Goal: Task Accomplishment & Management: Complete application form

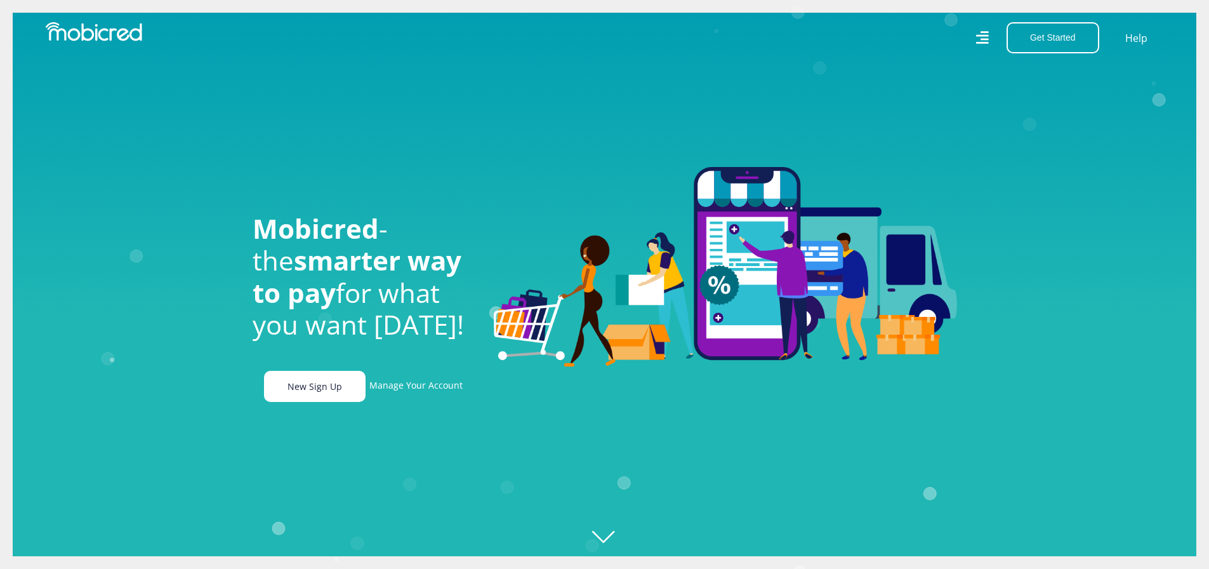
scroll to position [0, 905]
click at [338, 388] on link "New Sign Up" at bounding box center [315, 386] width 102 height 31
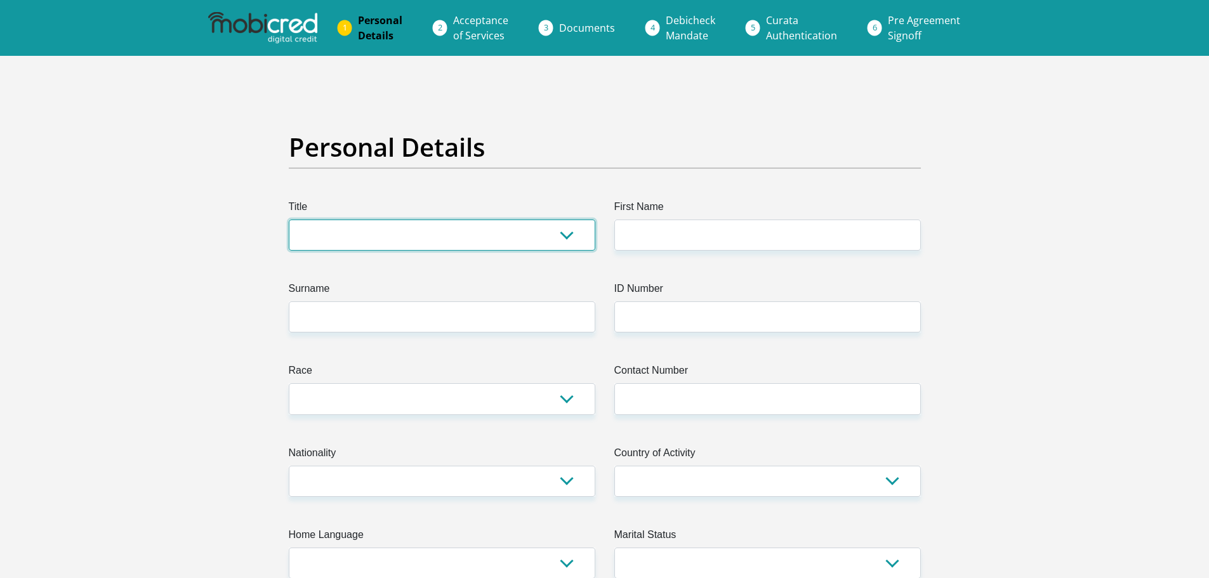
click at [341, 239] on select "Mr Ms Mrs Dr Other" at bounding box center [442, 235] width 307 height 31
select select "Ms"
click at [289, 220] on select "Mr Ms Mrs Dr Other" at bounding box center [442, 235] width 307 height 31
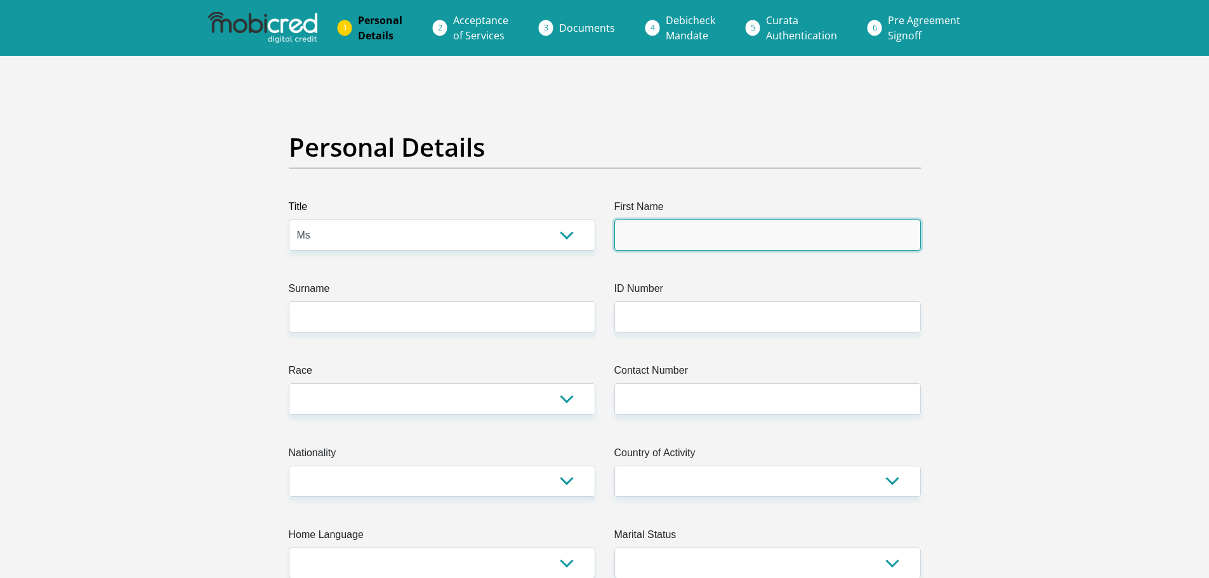
click at [684, 249] on input "First Name" at bounding box center [768, 235] width 307 height 31
type input "Geraldine"
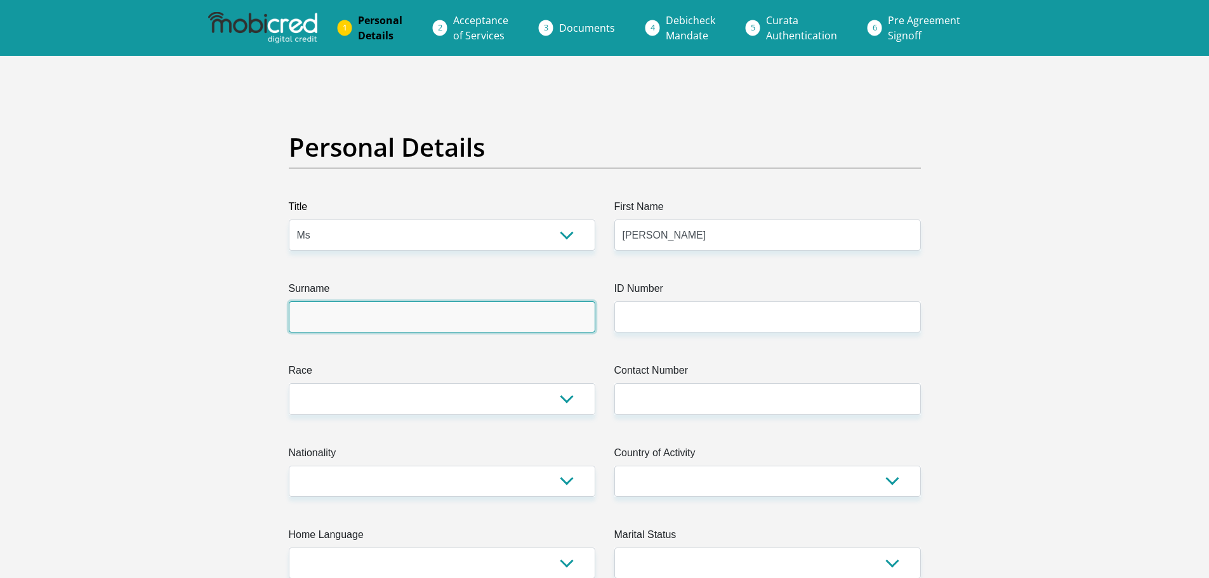
type input "Botha"
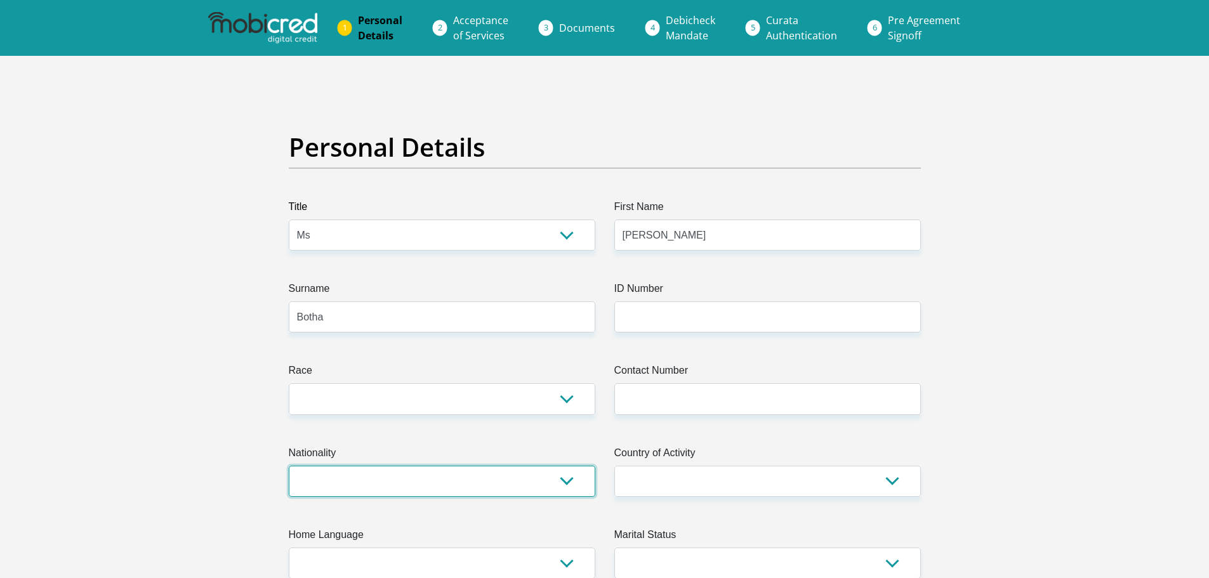
select select "ZAF"
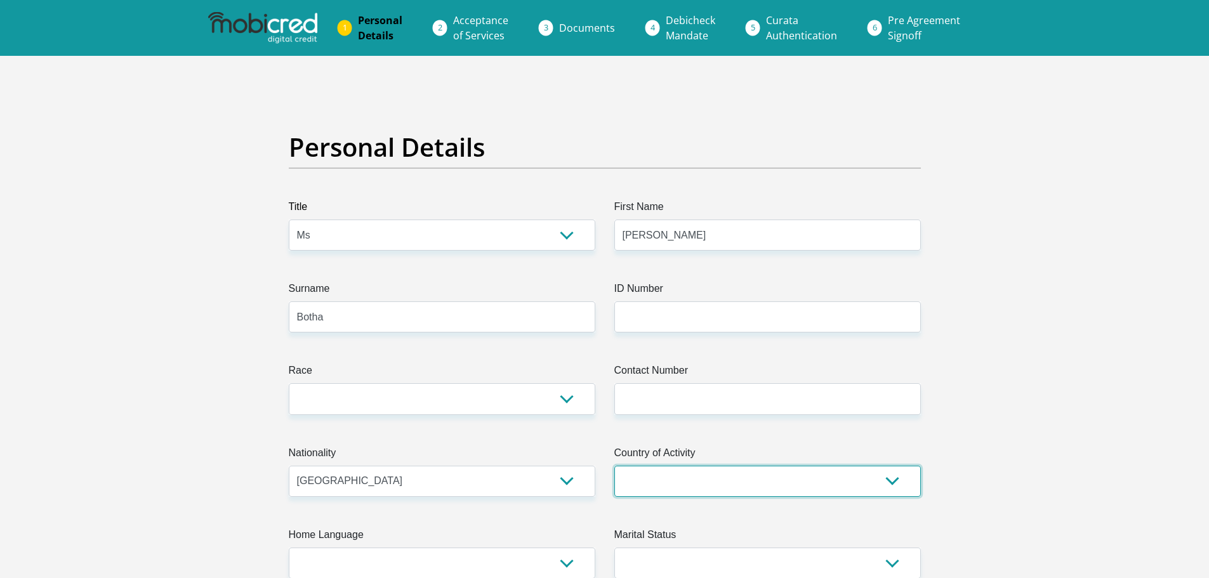
select select "ZAF"
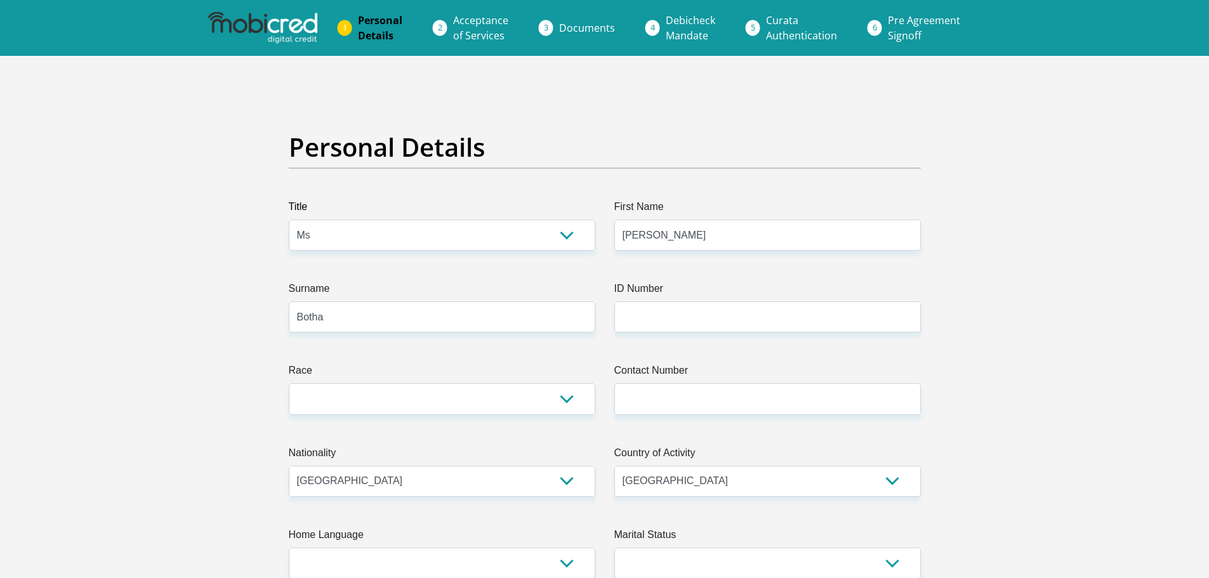
type input "5 Begonia steeet"
type input "Nelspruit"
type input "1200"
click at [555, 399] on select "Black Coloured Indian White Other" at bounding box center [442, 398] width 307 height 31
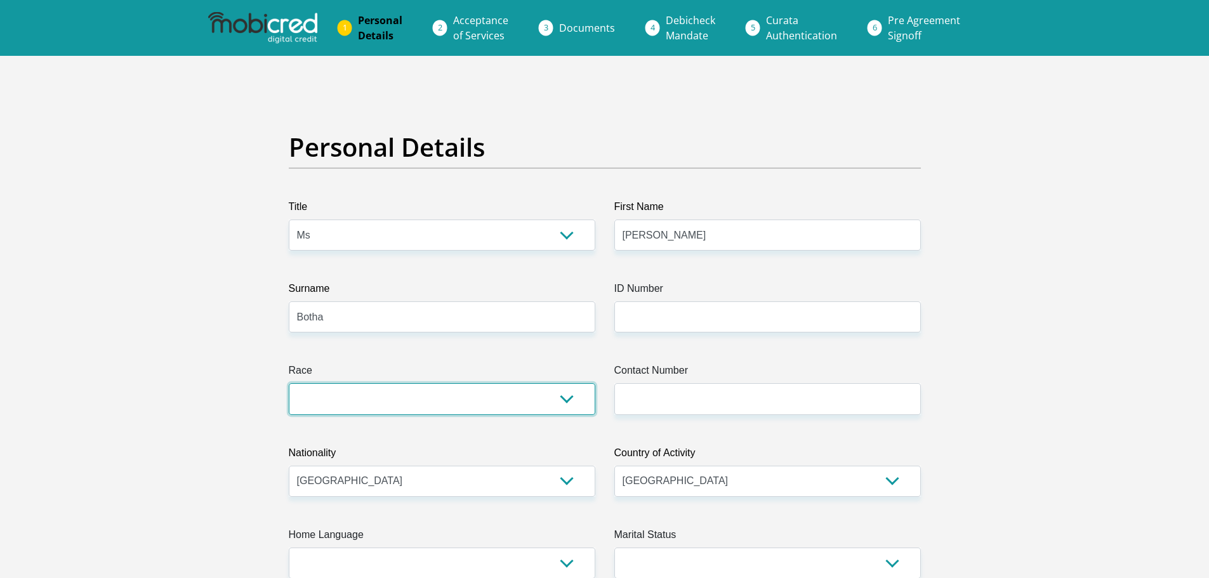
select select "4"
click at [289, 383] on select "Black Coloured Indian White Other" at bounding box center [442, 398] width 307 height 31
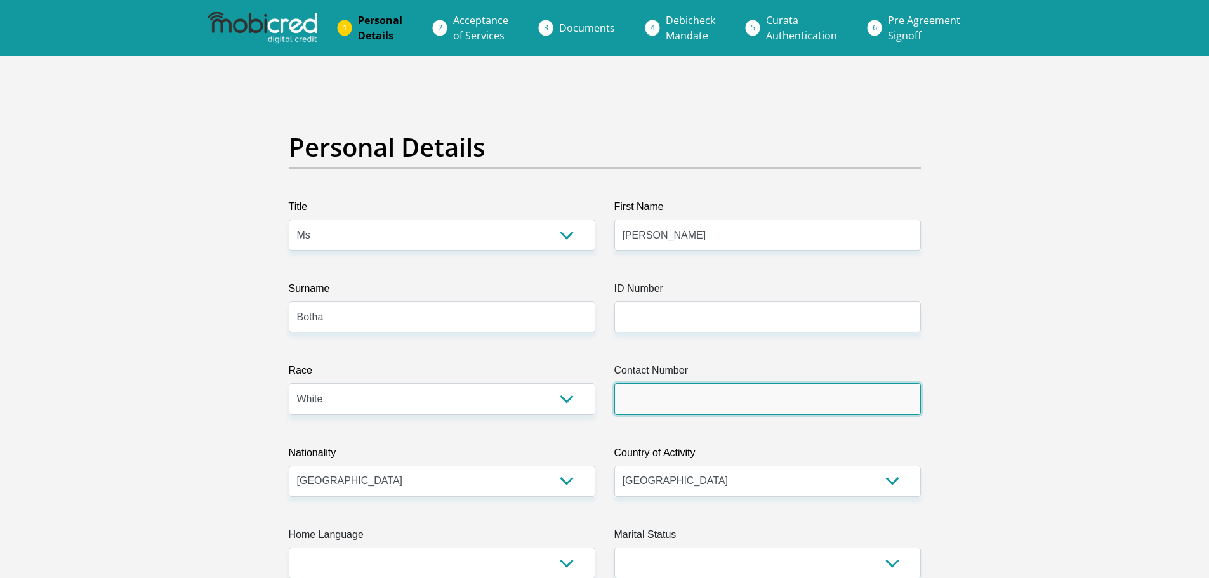
click at [662, 409] on input "Contact Number" at bounding box center [768, 398] width 307 height 31
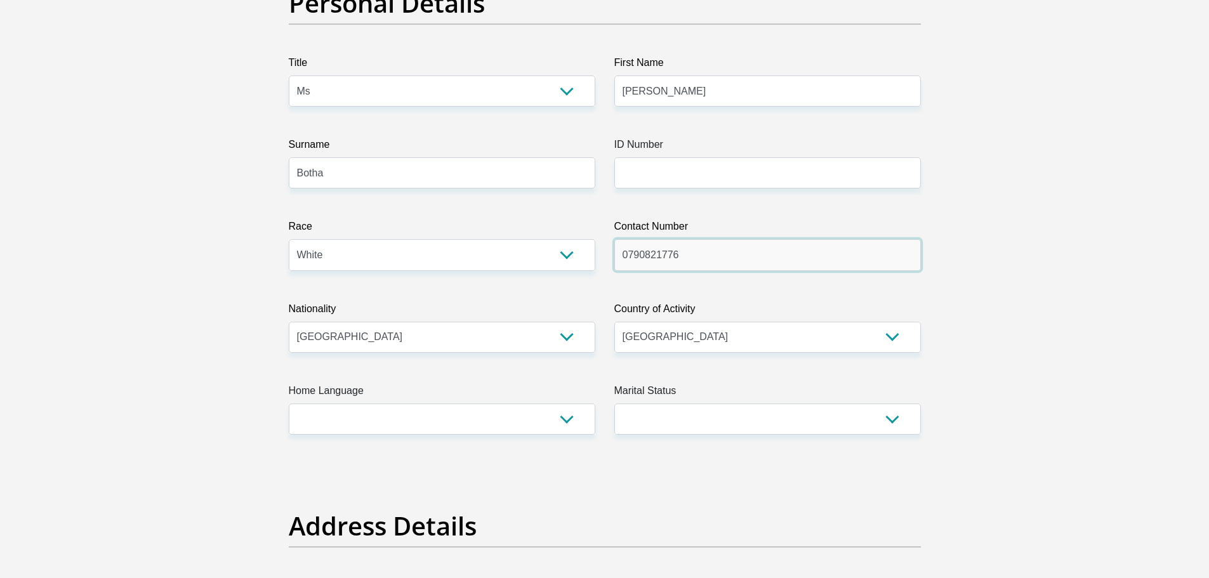
scroll to position [190, 0]
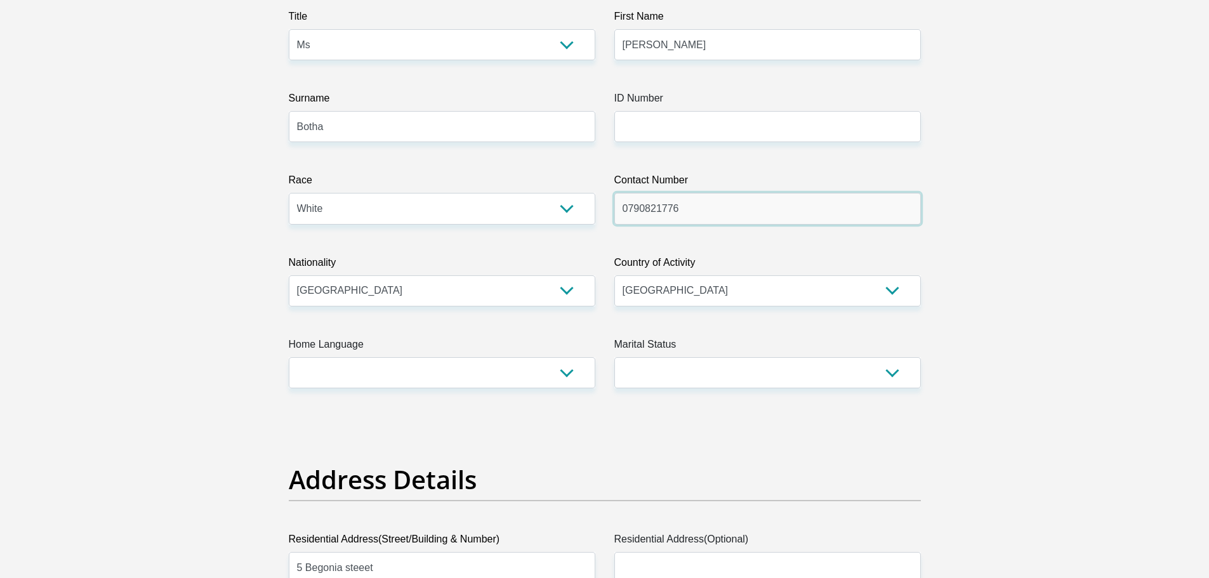
type input "0790821776"
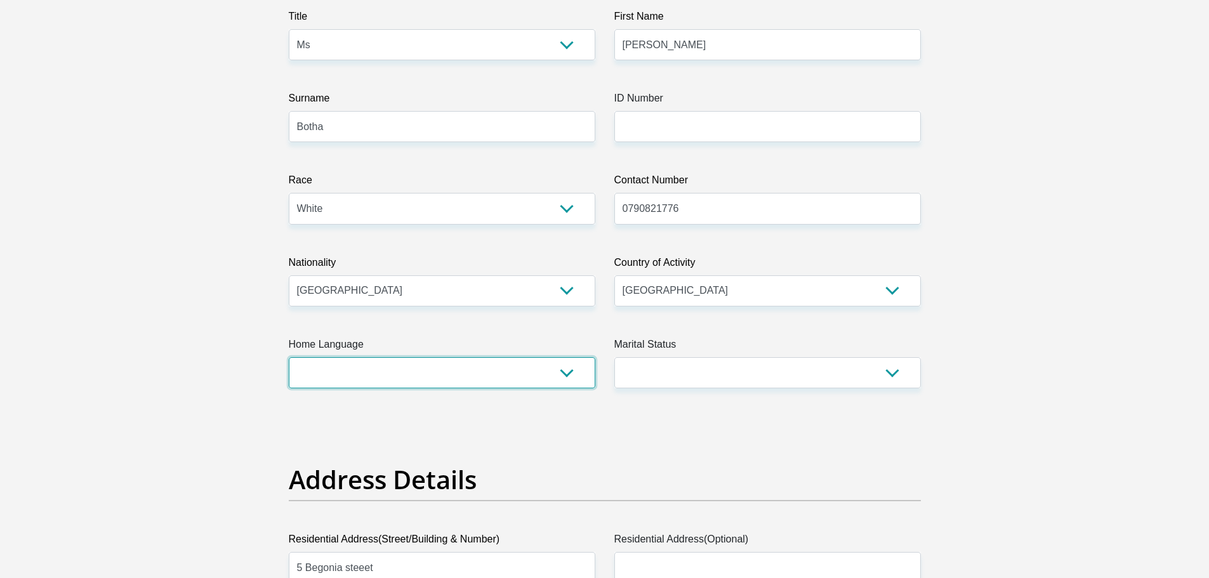
click at [538, 375] on select "Afrikaans English Sepedi South Ndebele Southern Sotho Swati Tsonga Tswana Venda…" at bounding box center [442, 372] width 307 height 31
select select "afr"
click at [289, 357] on select "Afrikaans English Sepedi South Ndebele Southern Sotho Swati Tsonga Tswana Venda…" at bounding box center [442, 372] width 307 height 31
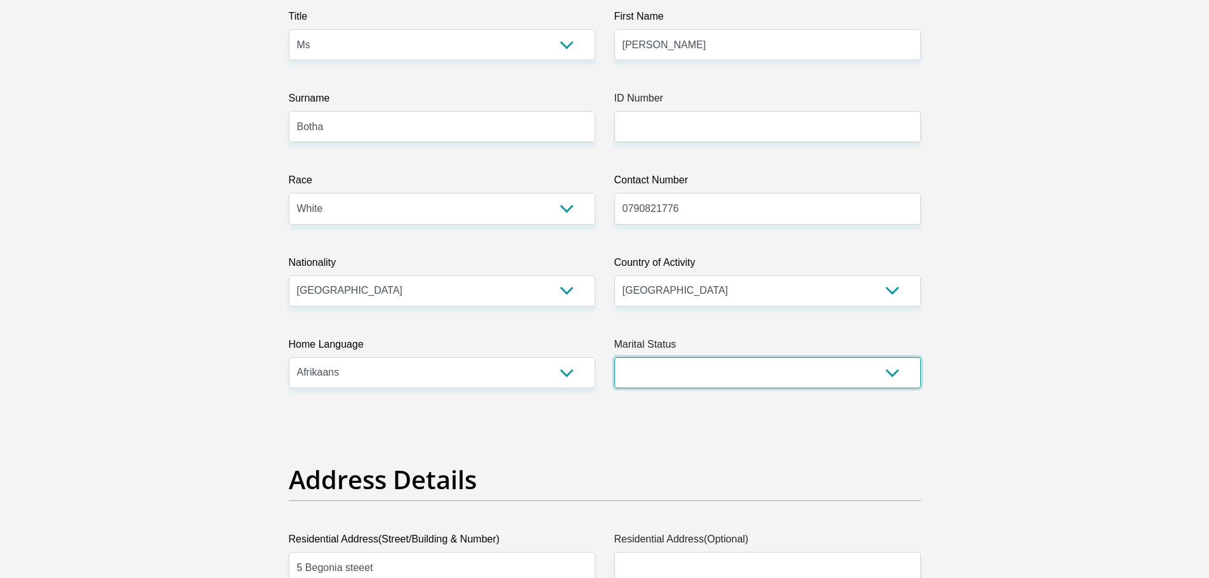
click at [740, 378] on select "Married ANC Single Divorced Widowed Married COP or Customary Law" at bounding box center [768, 372] width 307 height 31
select select "2"
click at [615, 357] on select "Married ANC Single Divorced Widowed Married COP or Customary Law" at bounding box center [768, 372] width 307 height 31
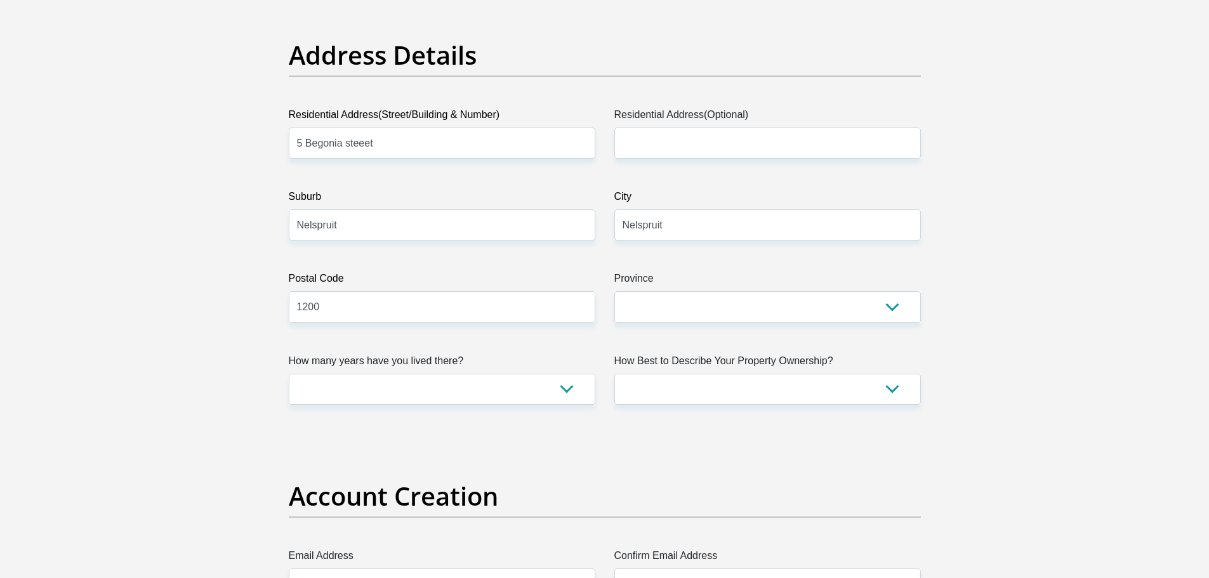
scroll to position [635, 0]
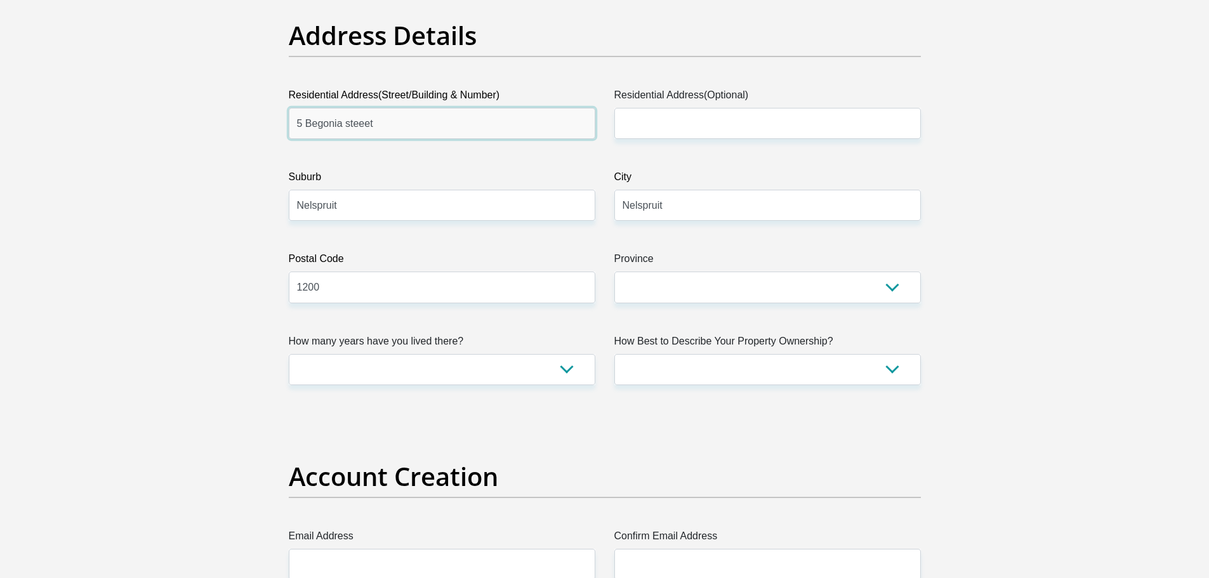
click at [472, 124] on input "5 Begonia steeet" at bounding box center [442, 123] width 307 height 31
type input "5 Oranjerivier Dr, Restonvale AH, 1619"
click at [471, 210] on input "Nelspruit" at bounding box center [442, 205] width 307 height 31
type input "Kempton Park,"
click at [682, 202] on input "Nelspruit" at bounding box center [768, 205] width 307 height 31
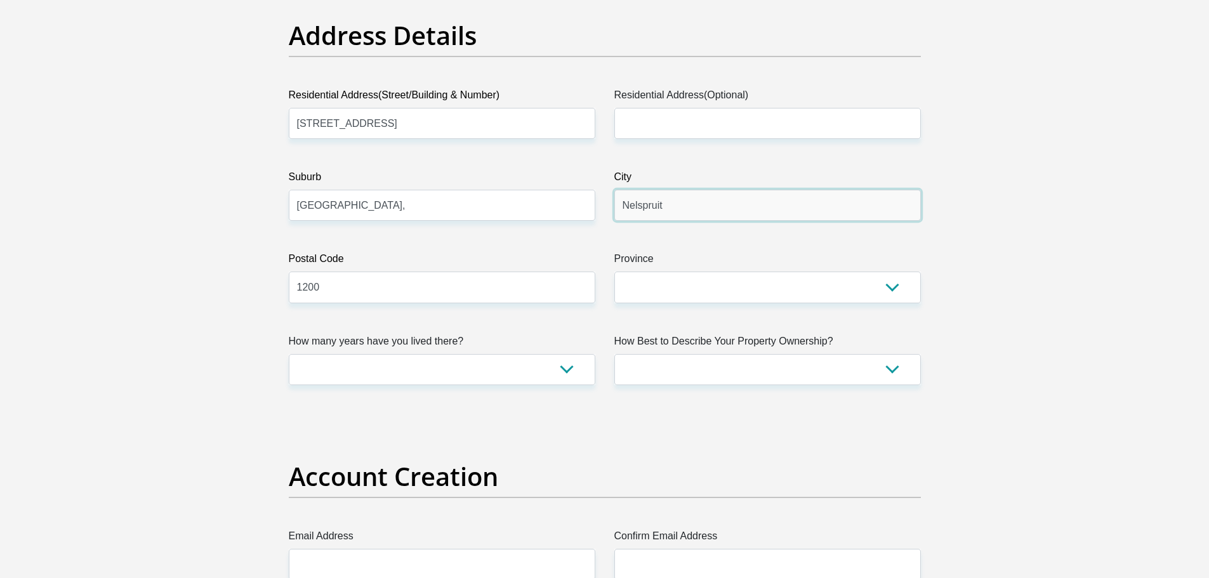
type input "Gauteng"
click at [565, 279] on input "1200" at bounding box center [442, 287] width 307 height 31
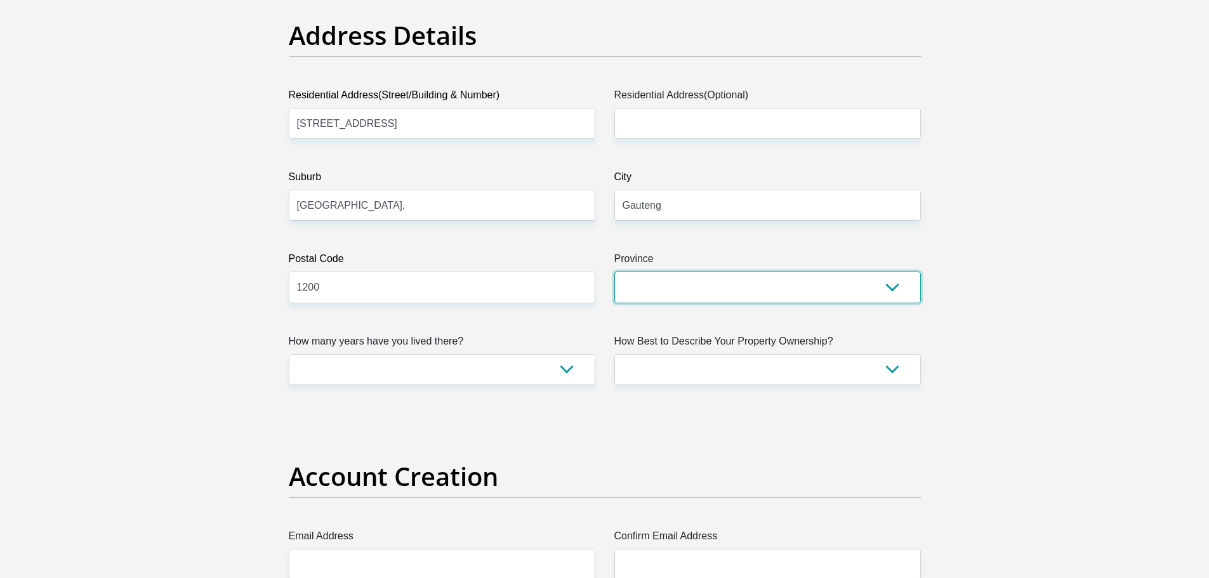
click at [629, 299] on select "Eastern Cape Free State Gauteng KwaZulu-Natal Limpopo Mpumalanga Northern Cape …" at bounding box center [768, 287] width 307 height 31
select select "Gauteng"
click at [615, 272] on select "Eastern Cape Free State Gauteng KwaZulu-Natal Limpopo Mpumalanga Northern Cape …" at bounding box center [768, 287] width 307 height 31
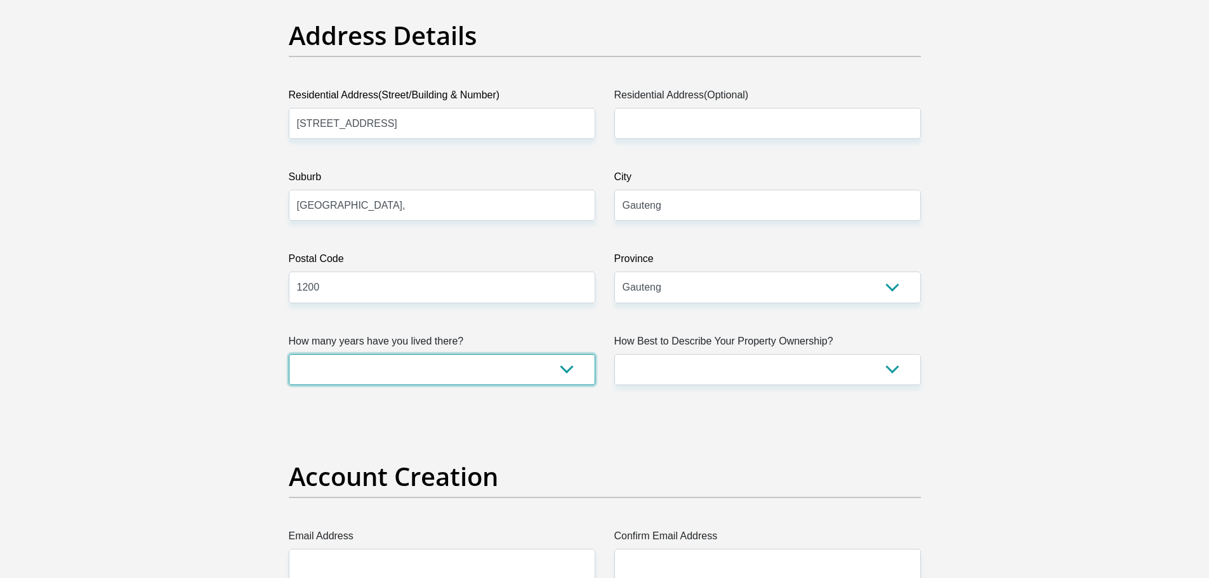
click at [547, 372] on select "less than 1 year 1-3 years 3-5 years 5+ years" at bounding box center [442, 369] width 307 height 31
select select "2"
click at [289, 354] on select "less than 1 year 1-3 years 3-5 years 5+ years" at bounding box center [442, 369] width 307 height 31
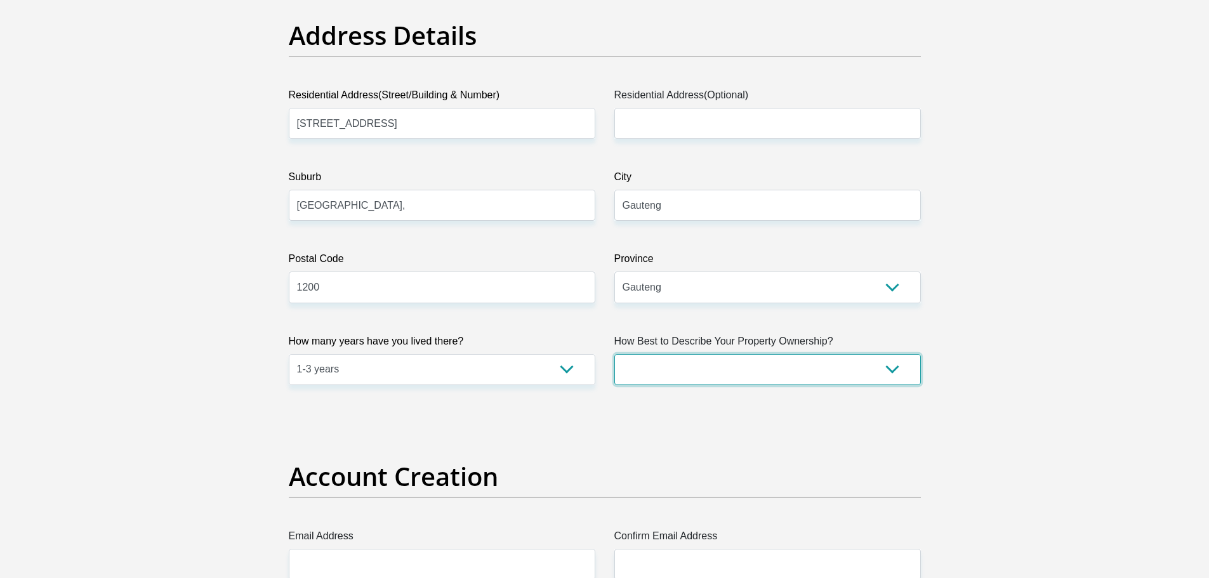
click at [724, 367] on select "Owned Rented Family Owned Company Dwelling" at bounding box center [768, 369] width 307 height 31
select select "Rented"
click at [615, 354] on select "Owned Rented Family Owned Company Dwelling" at bounding box center [768, 369] width 307 height 31
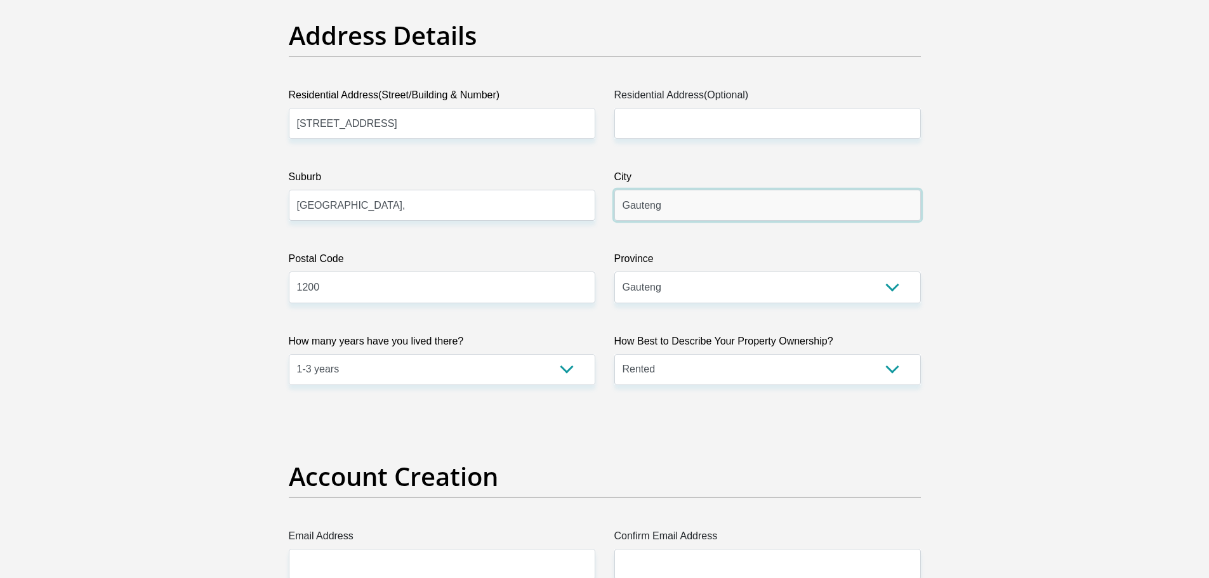
click at [688, 213] on input "Gauteng" at bounding box center [768, 205] width 307 height 31
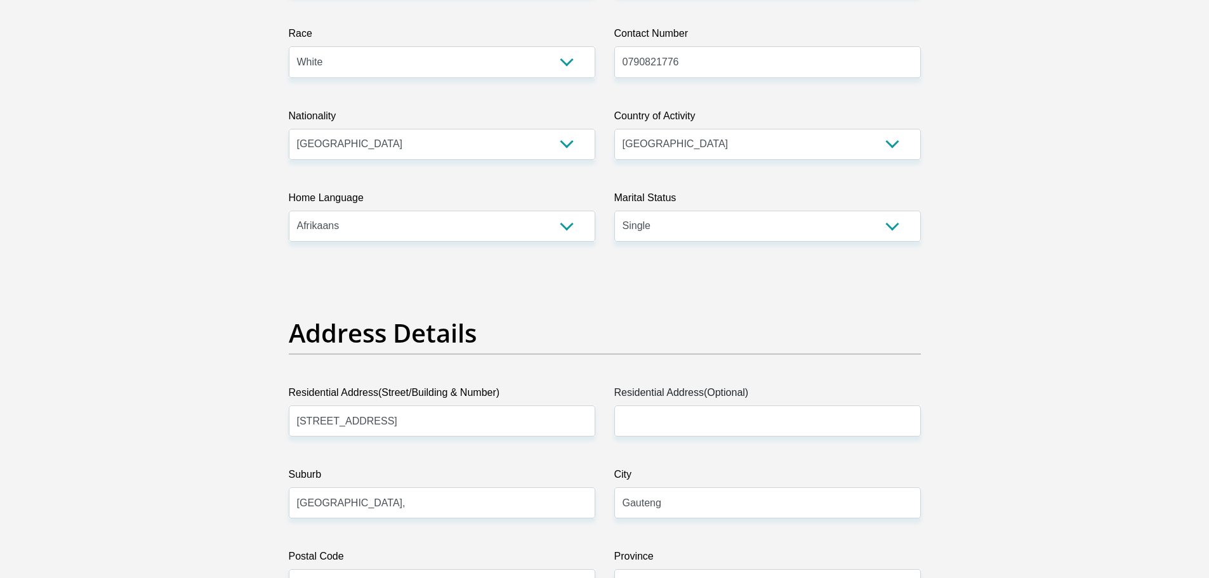
scroll to position [63, 0]
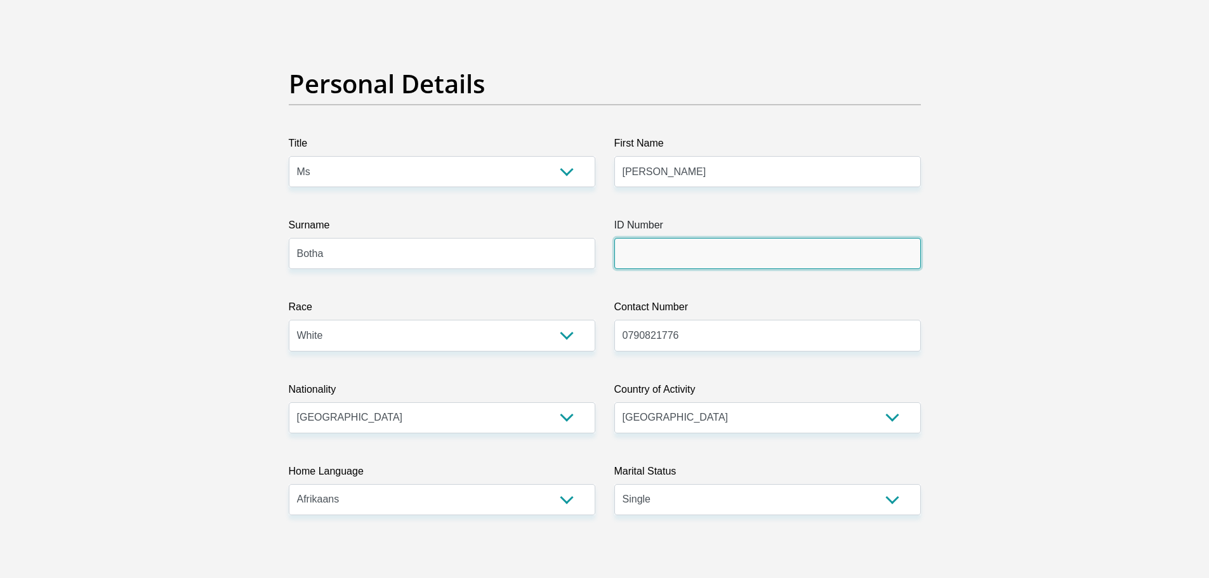
click at [660, 252] on input "ID Number" at bounding box center [768, 253] width 307 height 31
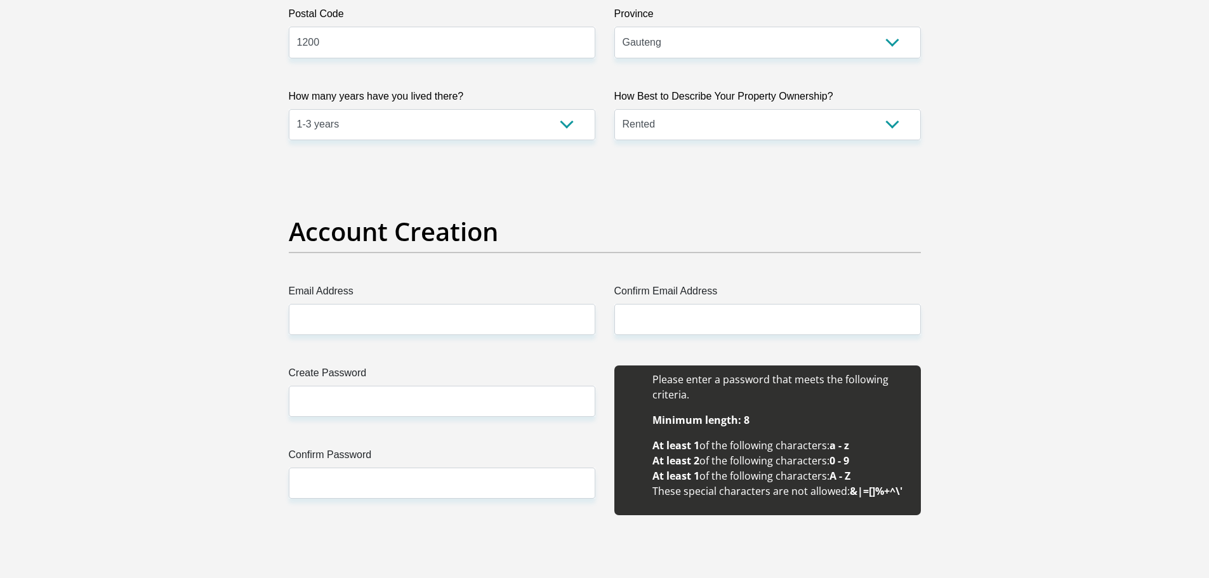
scroll to position [889, 0]
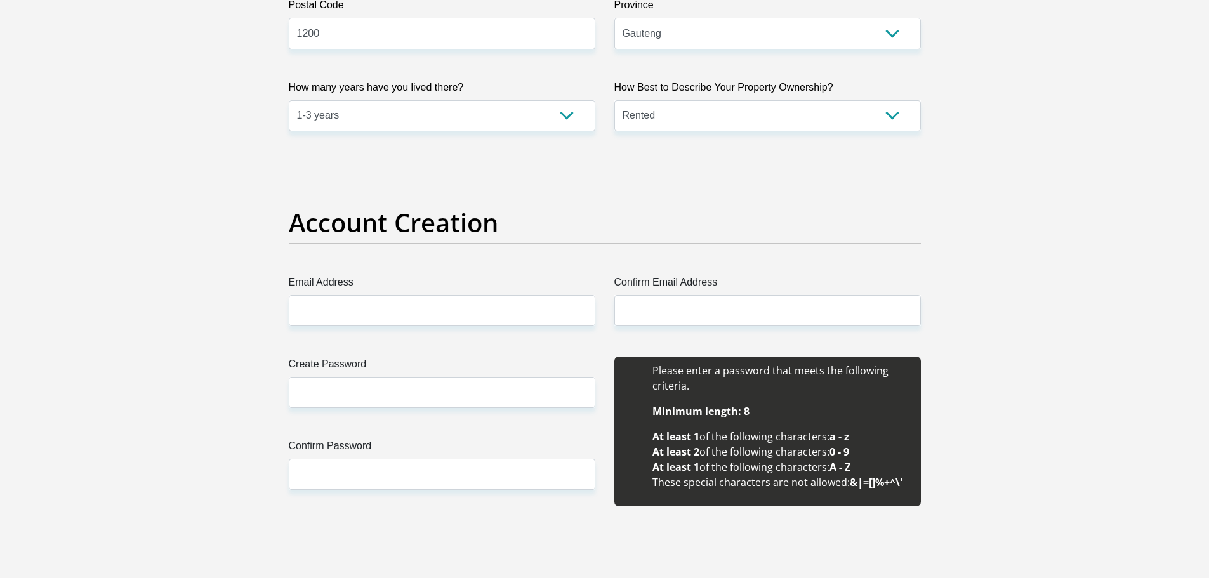
type input "9503130018082"
click at [493, 313] on input "Email Address" at bounding box center [442, 310] width 307 height 31
type input "geraldine13botha@gmail.com"
type input "Geraldine"
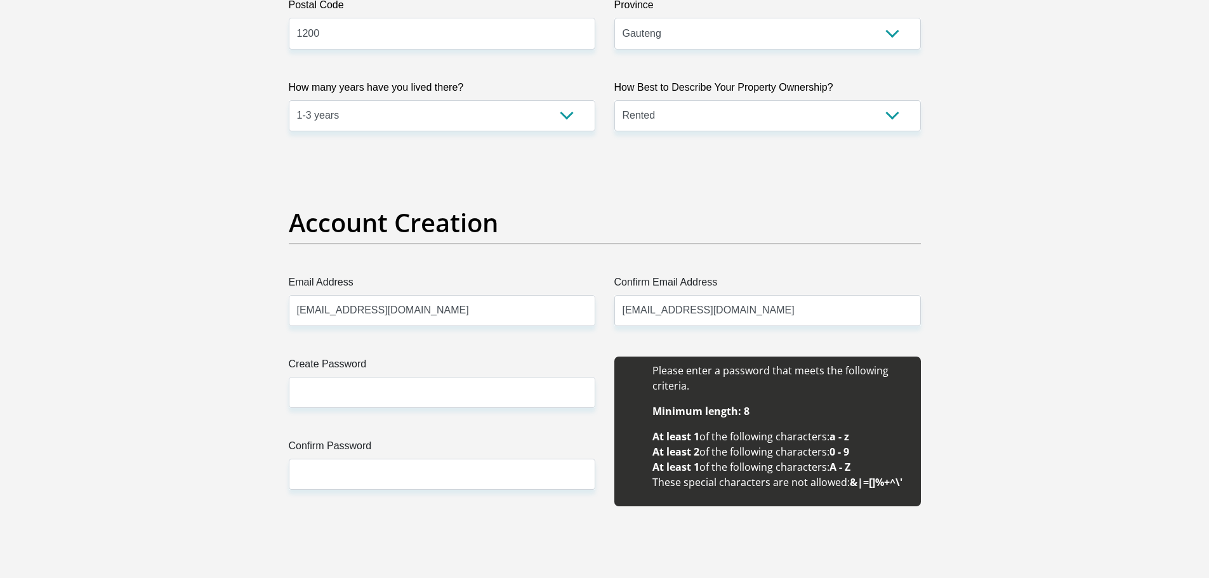
type input "Botha"
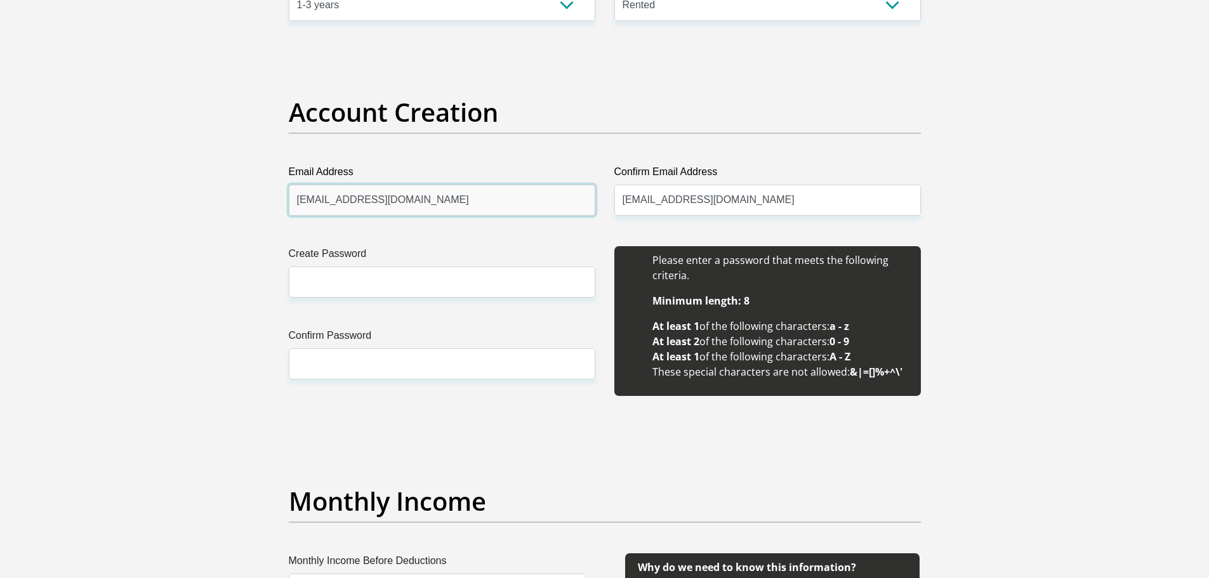
scroll to position [1016, 0]
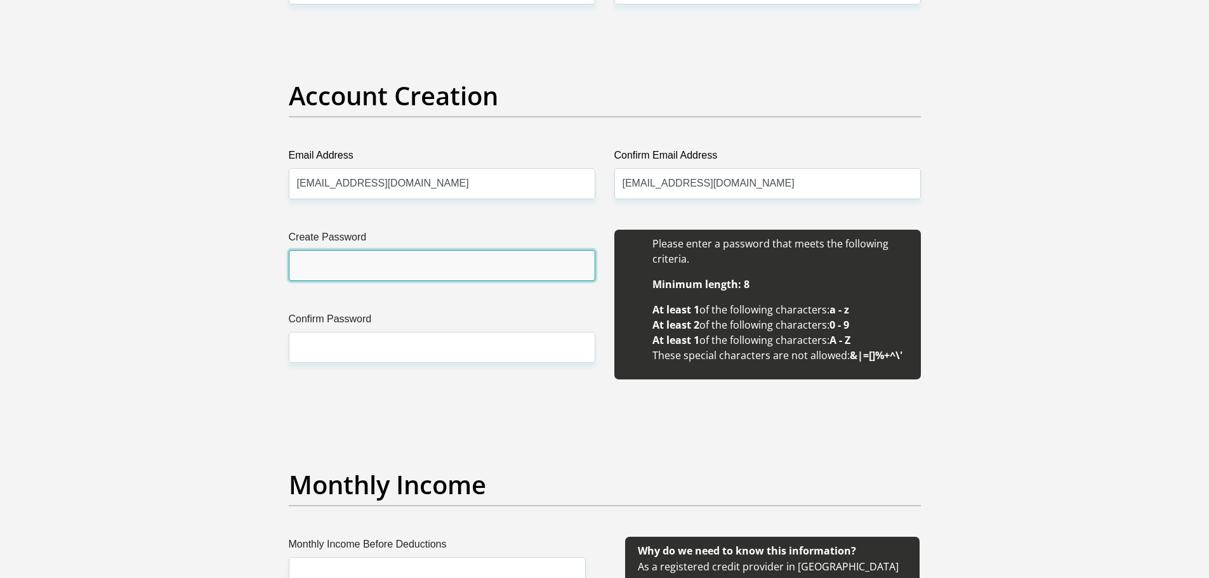
click at [445, 269] on input "Create Password" at bounding box center [442, 265] width 307 height 31
click at [405, 273] on input "Create Password" at bounding box center [442, 265] width 307 height 31
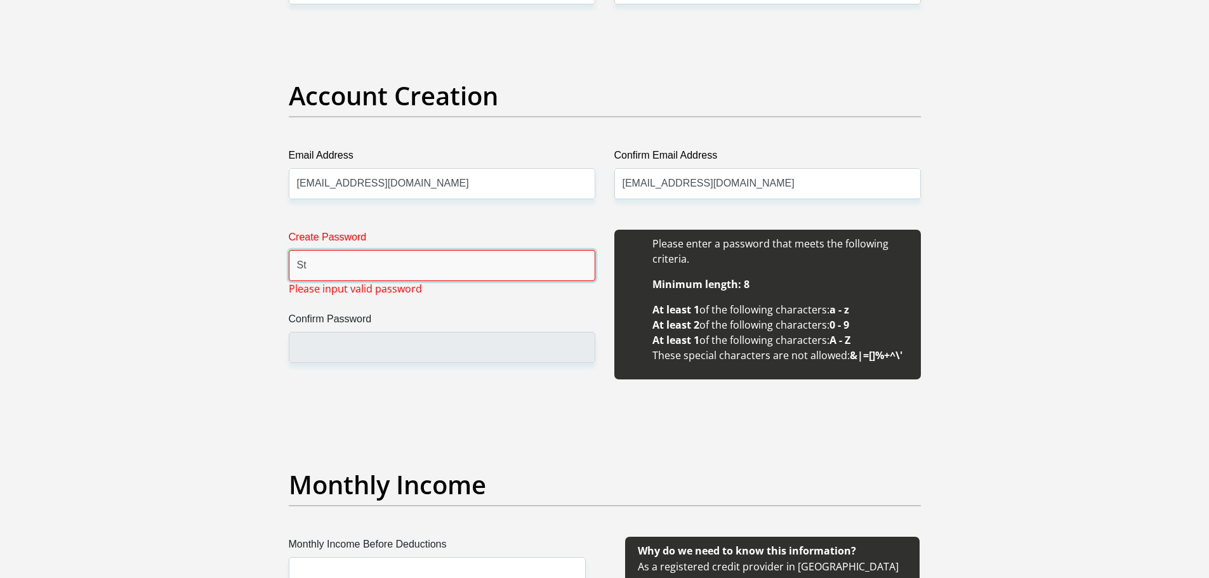
type input "S"
type input "B"
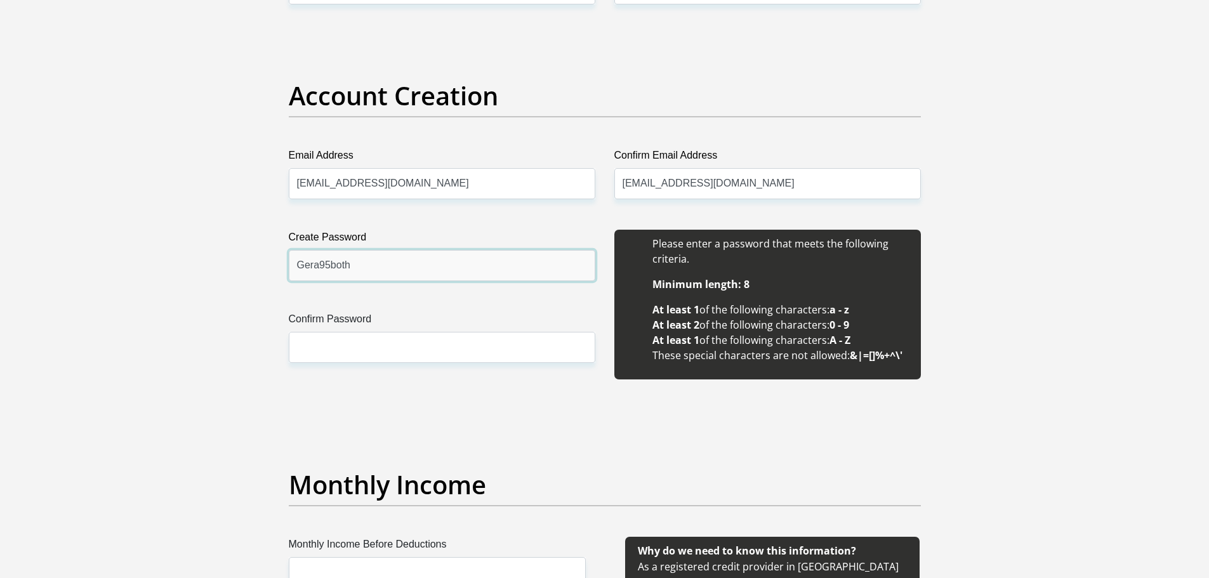
type input "Gera95botha"
click at [405, 273] on input "Gera95botha" at bounding box center [442, 265] width 307 height 31
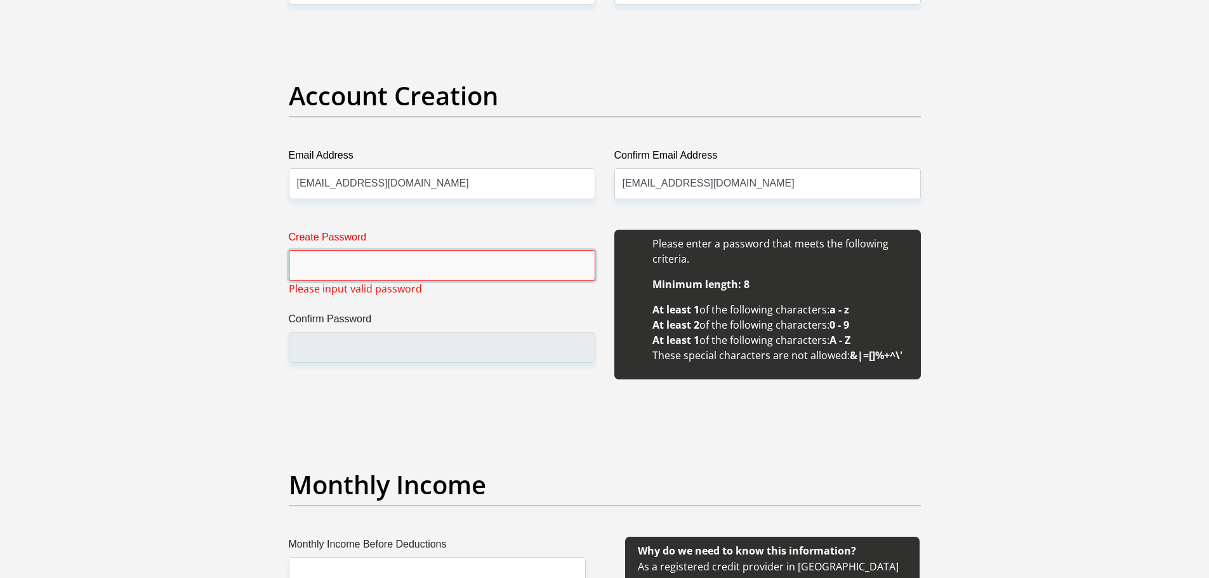
paste input "Gera95botha"
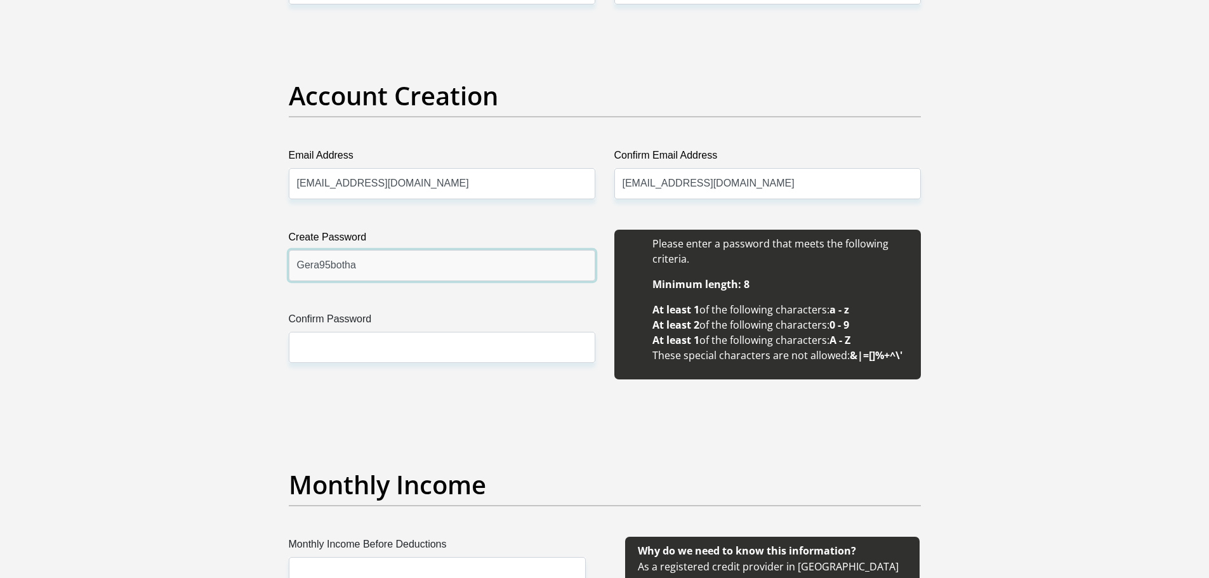
type input "Gera95botha"
click at [407, 351] on input "Confirm Password" at bounding box center [442, 347] width 307 height 31
paste input "Gera95botha"
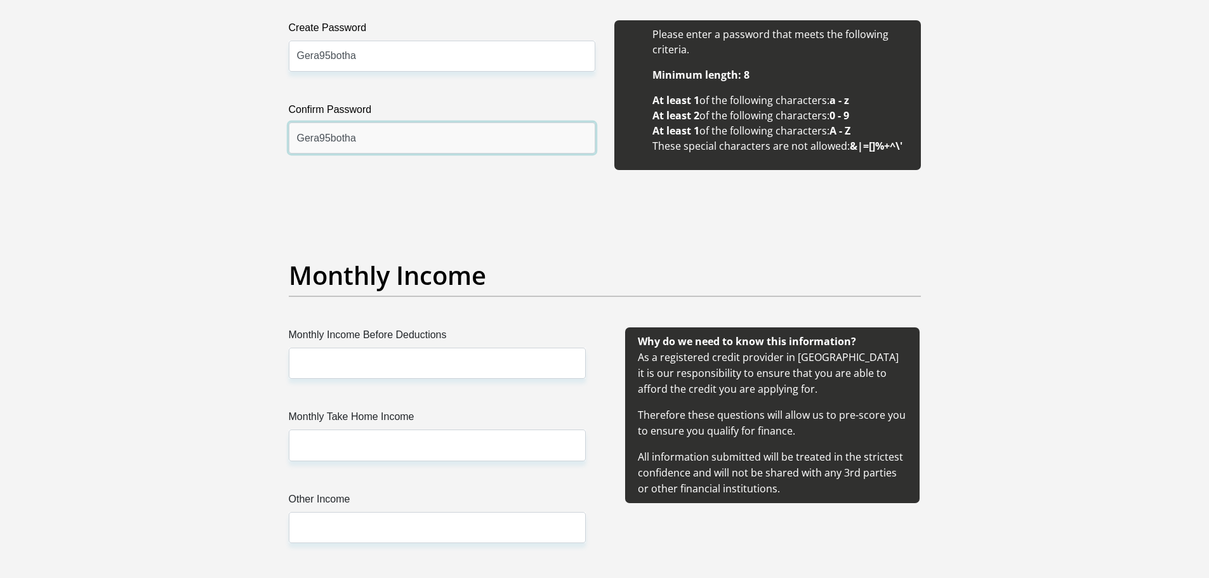
scroll to position [1270, 0]
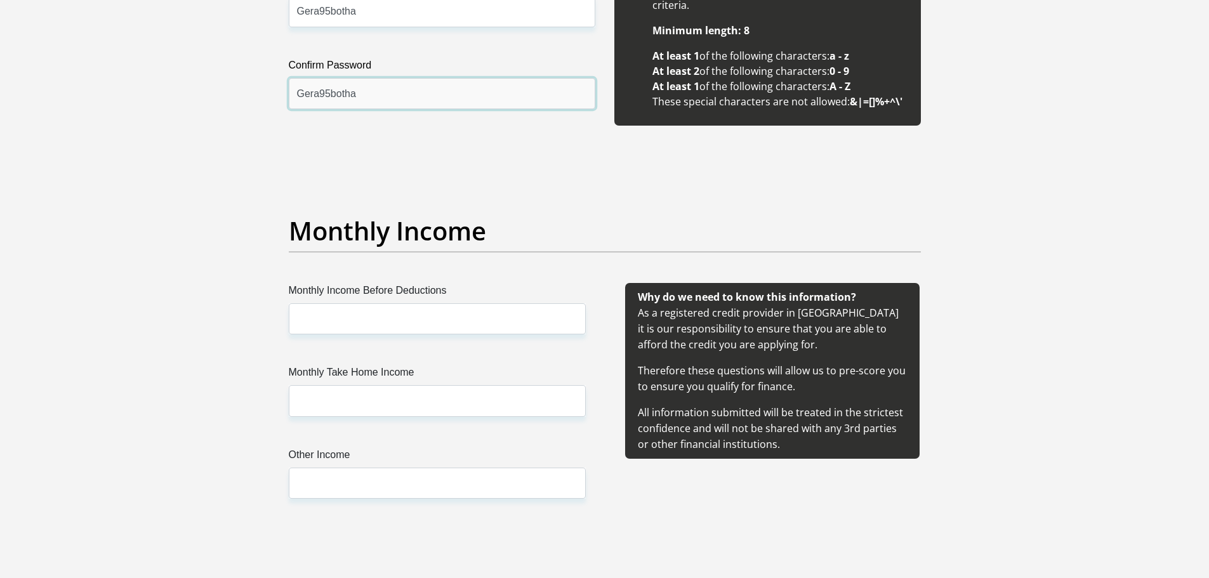
type input "Gera95botha"
click at [509, 258] on div "Monthly Income" at bounding box center [604, 249] width 651 height 67
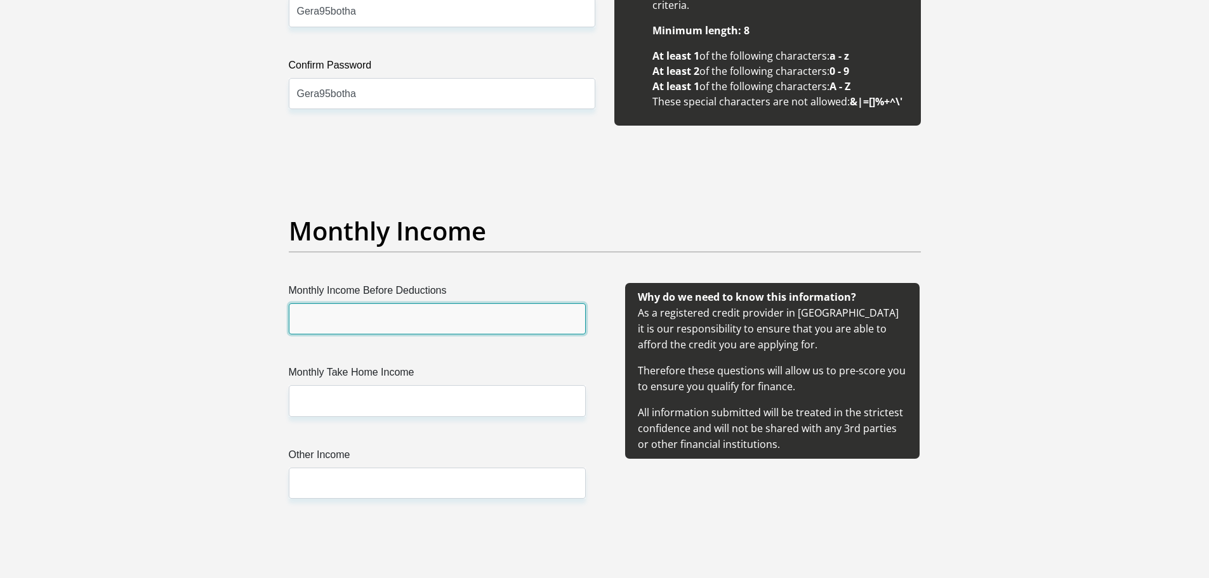
click at [477, 318] on input "Monthly Income Before Deductions" at bounding box center [437, 318] width 297 height 31
type input "8500"
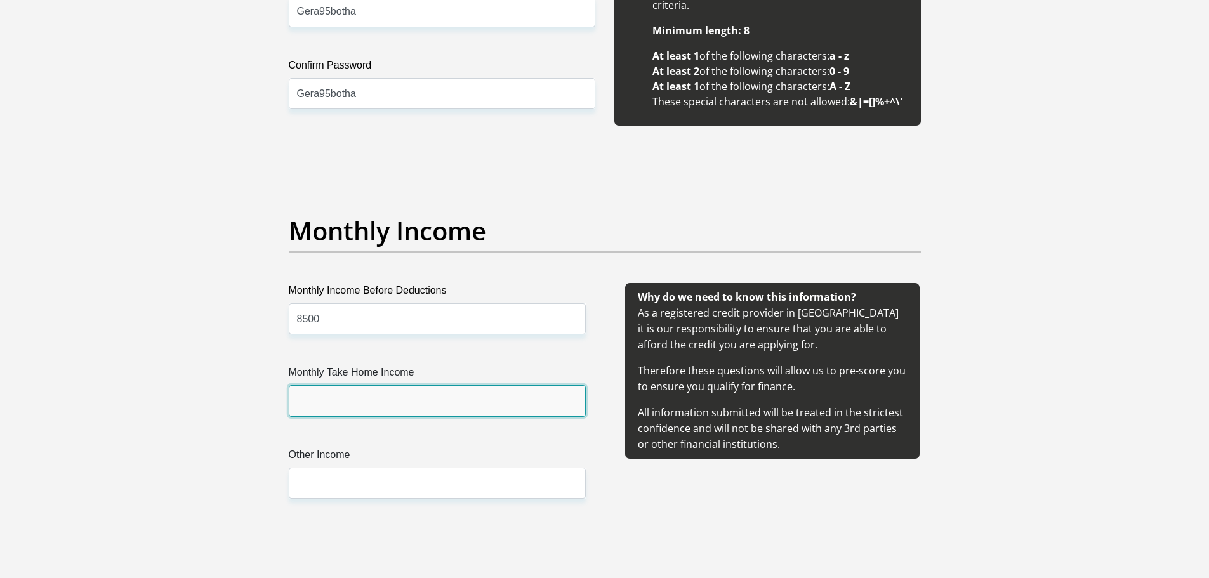
click at [427, 407] on input "Monthly Take Home Income" at bounding box center [437, 400] width 297 height 31
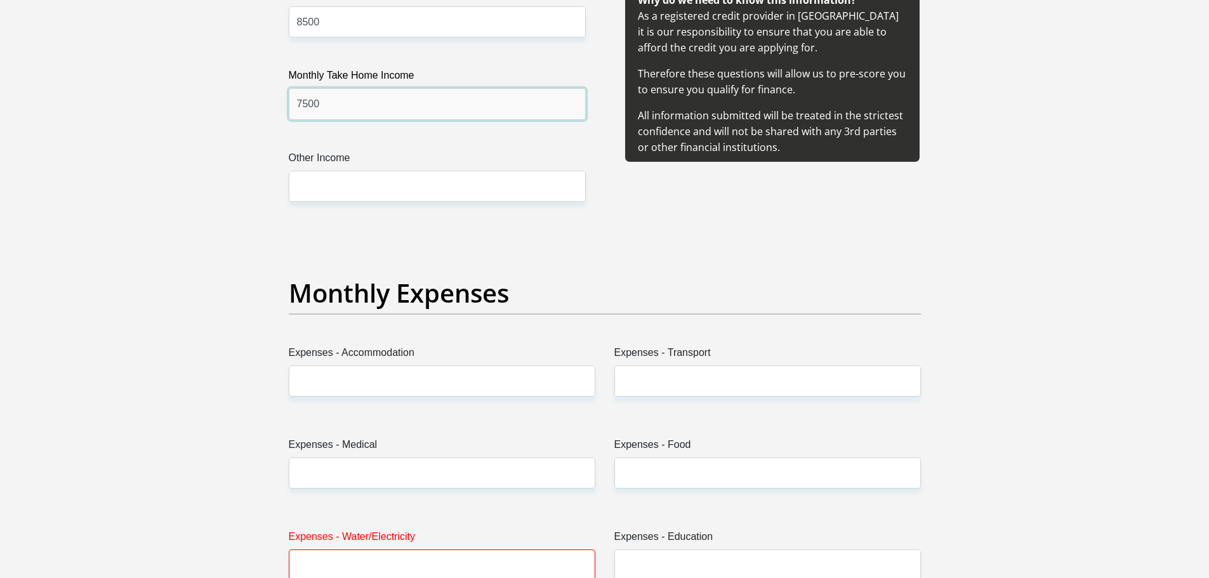
scroll to position [1587, 0]
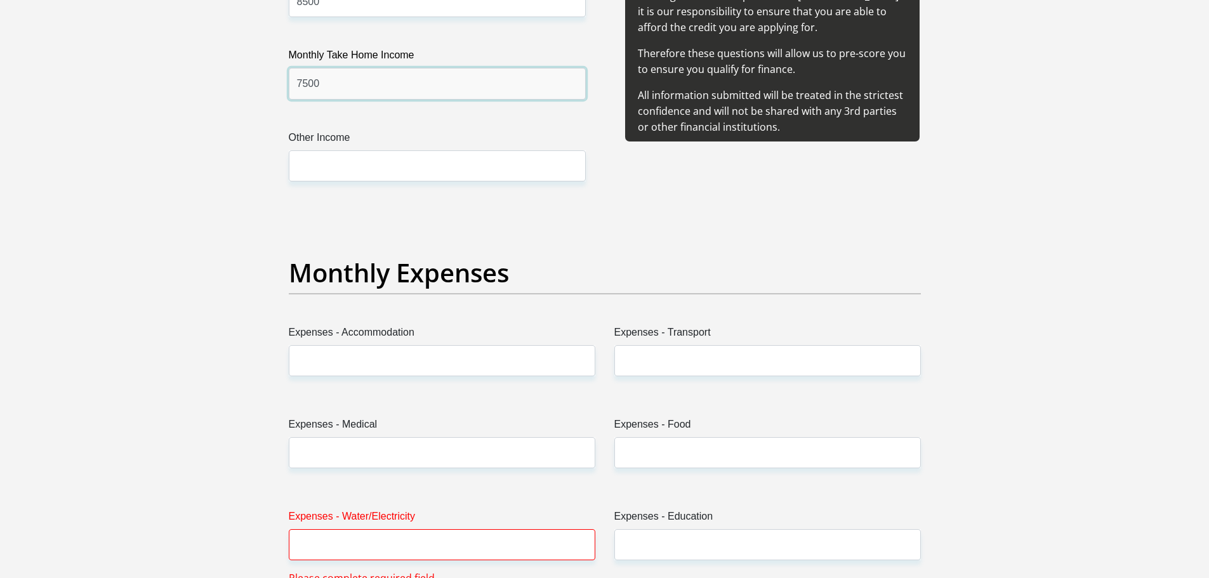
type input "7500"
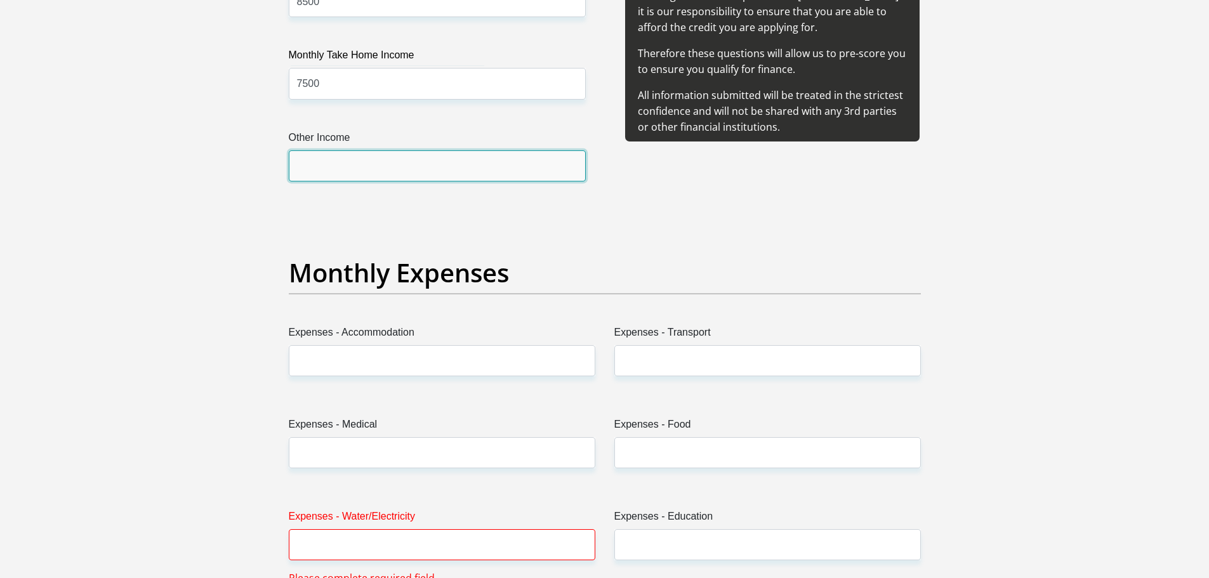
click at [399, 171] on input "Other Income" at bounding box center [437, 165] width 297 height 31
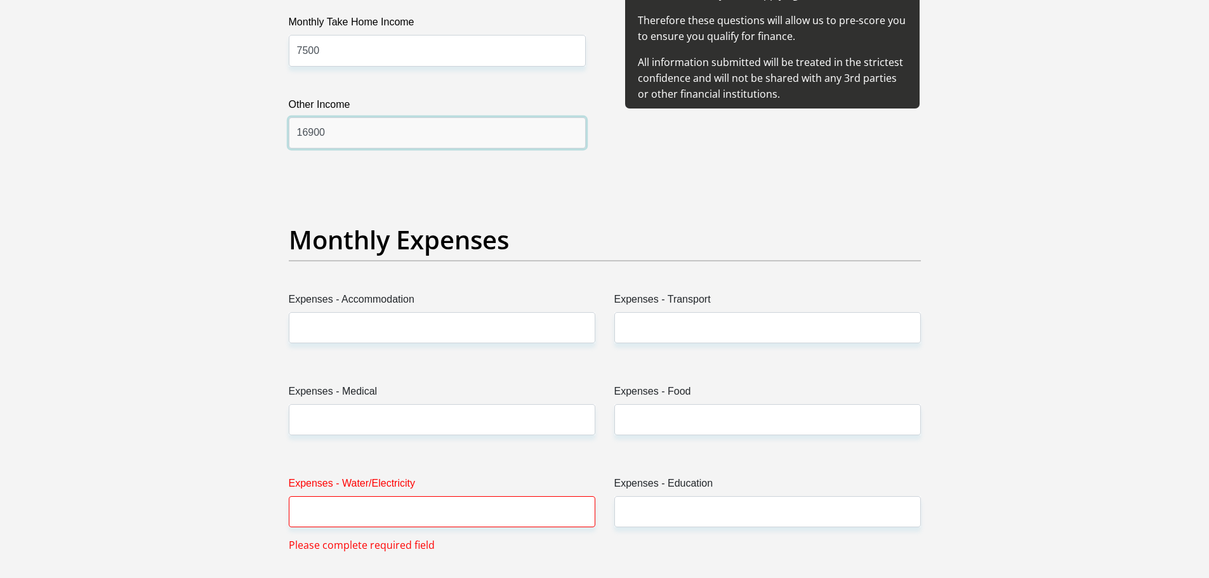
scroll to position [1841, 0]
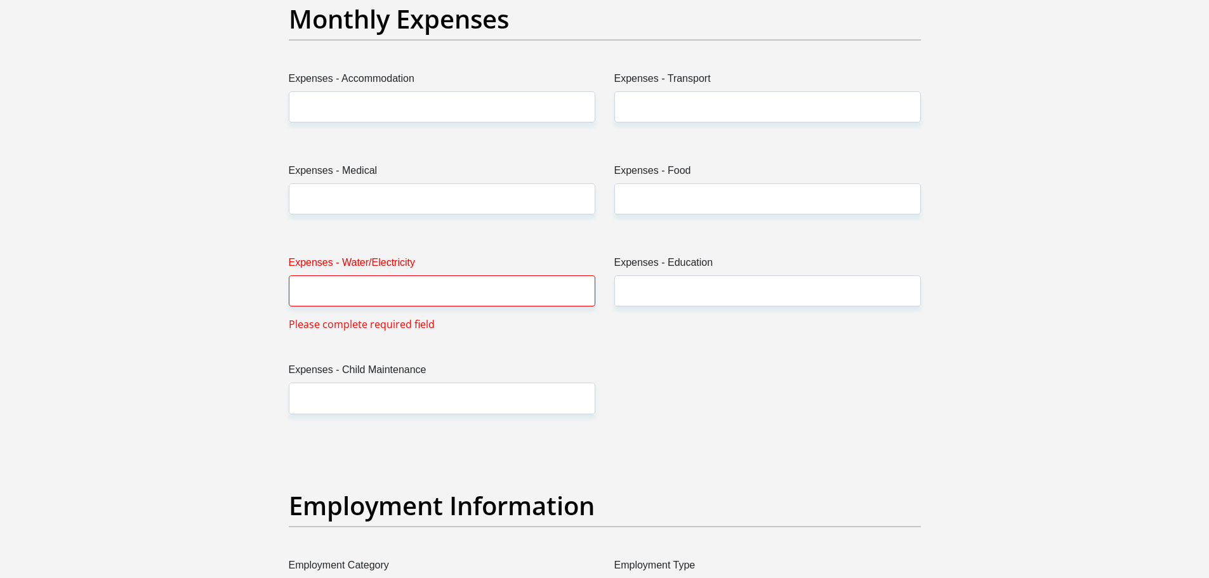
type input "16900"
click at [425, 102] on input "Expenses - Accommodation" at bounding box center [442, 106] width 307 height 31
type input "8000"
click at [634, 110] on input "Expenses - Transport" at bounding box center [768, 106] width 307 height 31
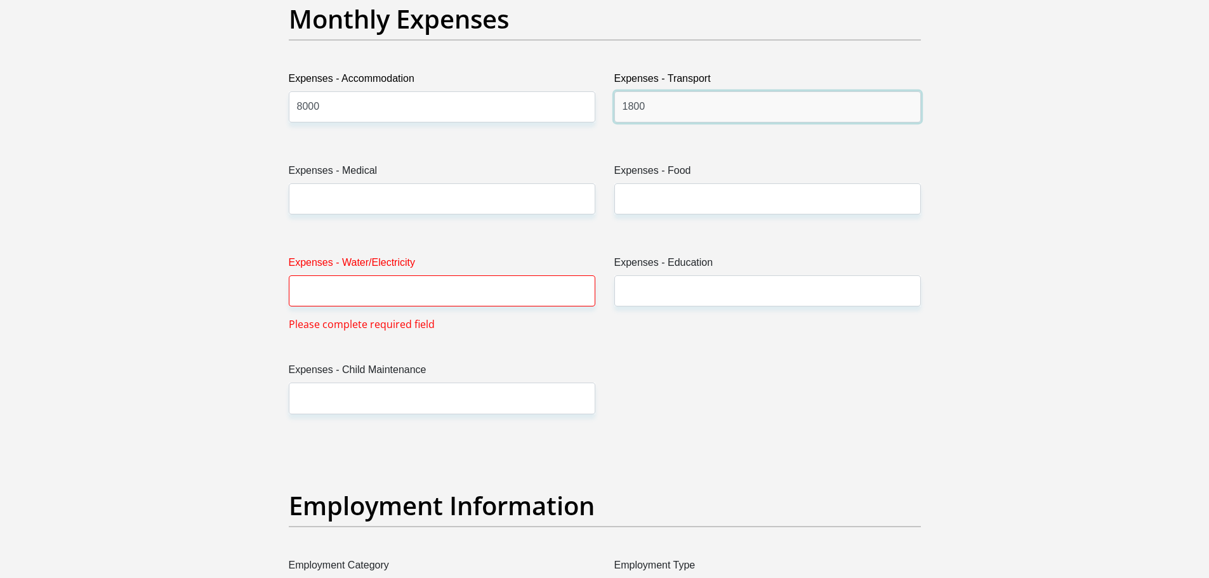
type input "1800"
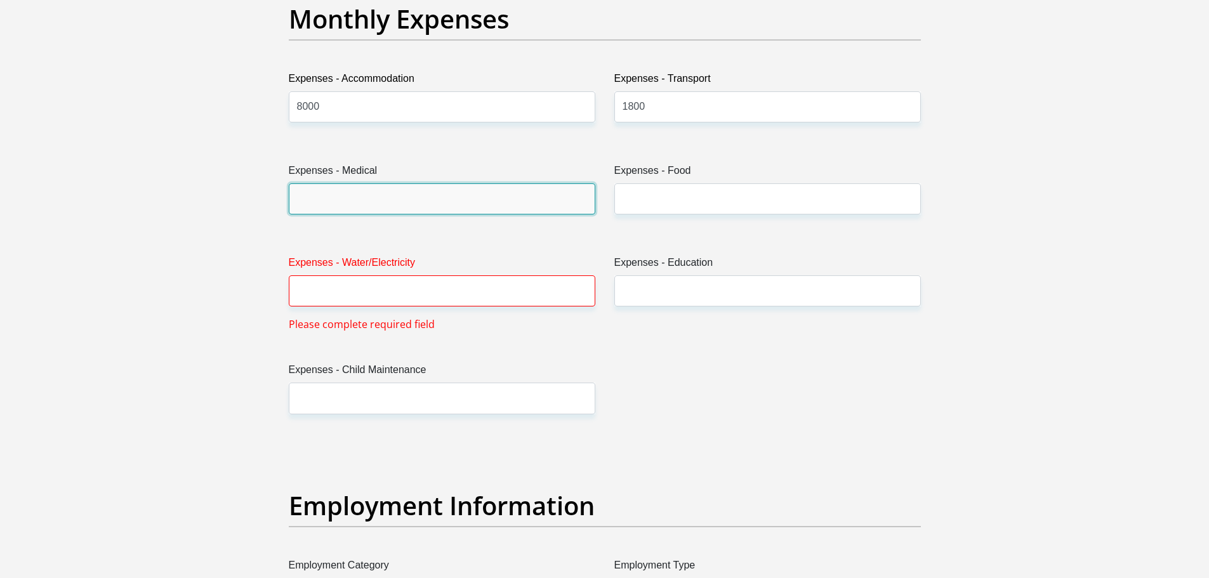
click at [503, 202] on input "Expenses - Medical" at bounding box center [442, 198] width 307 height 31
type input "150"
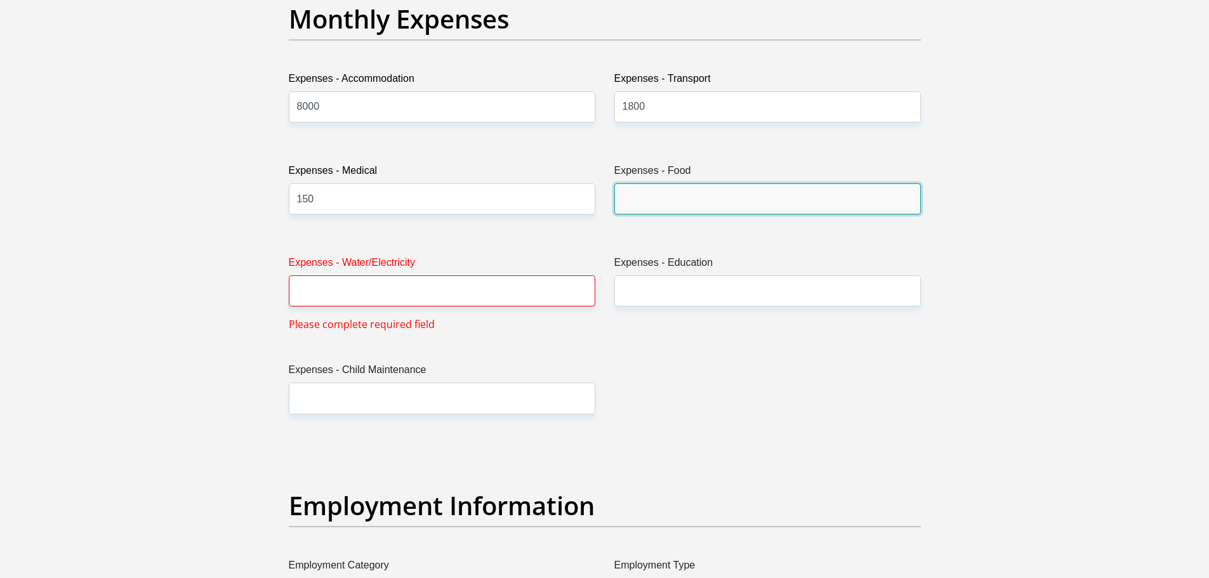
click at [623, 196] on input "Expenses - Food" at bounding box center [768, 198] width 307 height 31
type input "4500"
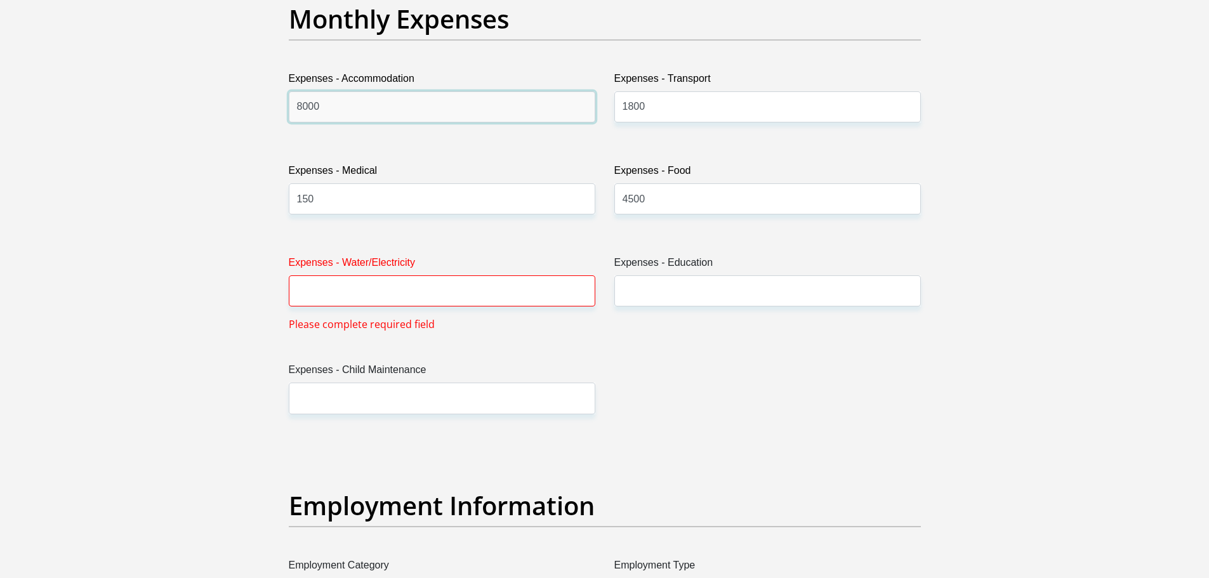
click at [378, 116] on input "8000" at bounding box center [442, 106] width 307 height 31
type input "6500"
click at [424, 277] on input "Expenses - Water/Electricity" at bounding box center [442, 291] width 307 height 31
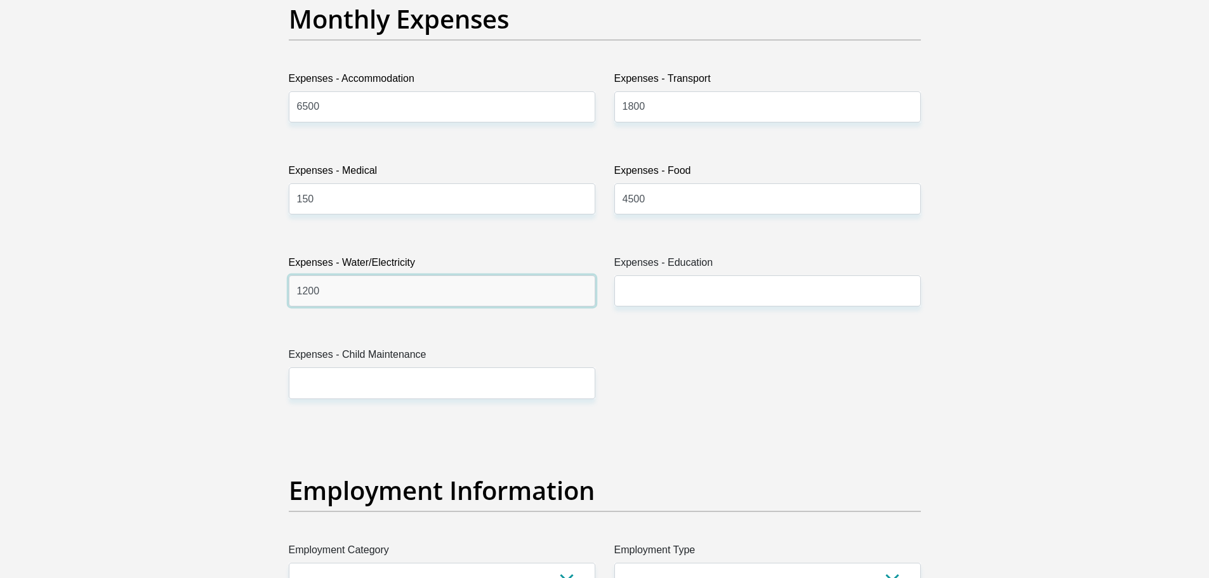
type input "1200"
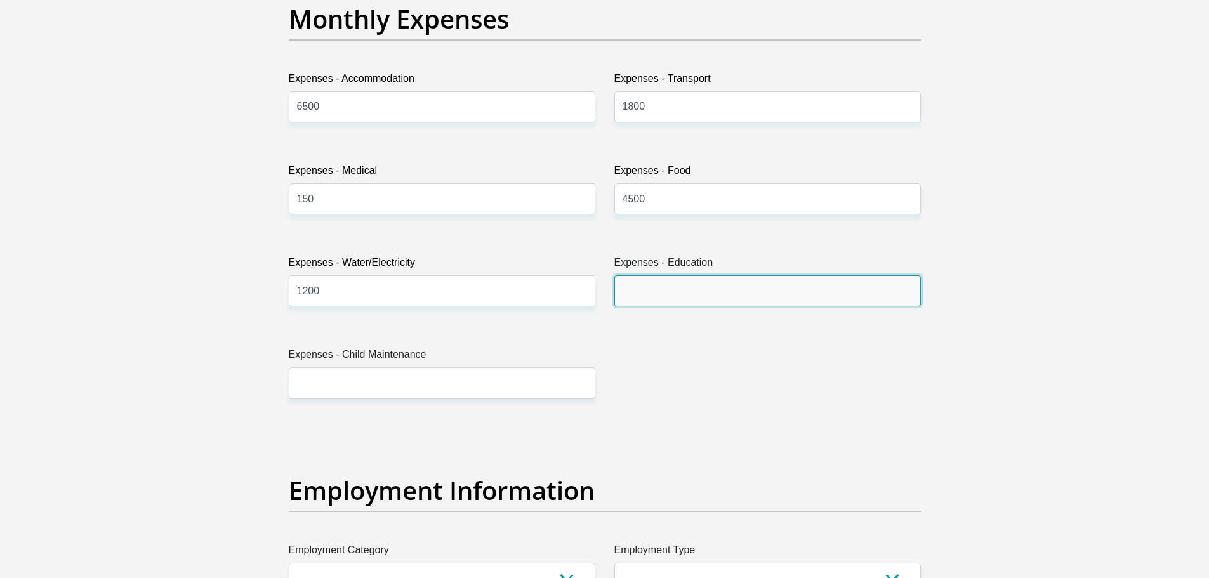
click at [710, 296] on input "Expenses - Education" at bounding box center [768, 291] width 307 height 31
type input "1000"
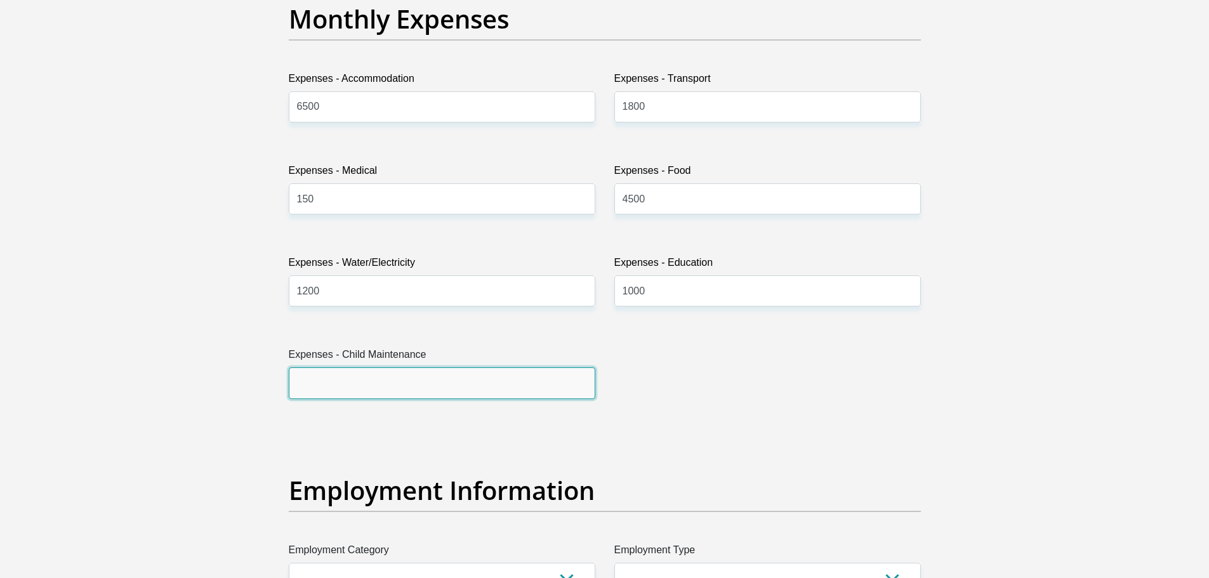
click at [488, 377] on input "Expenses - Child Maintenance" at bounding box center [442, 383] width 307 height 31
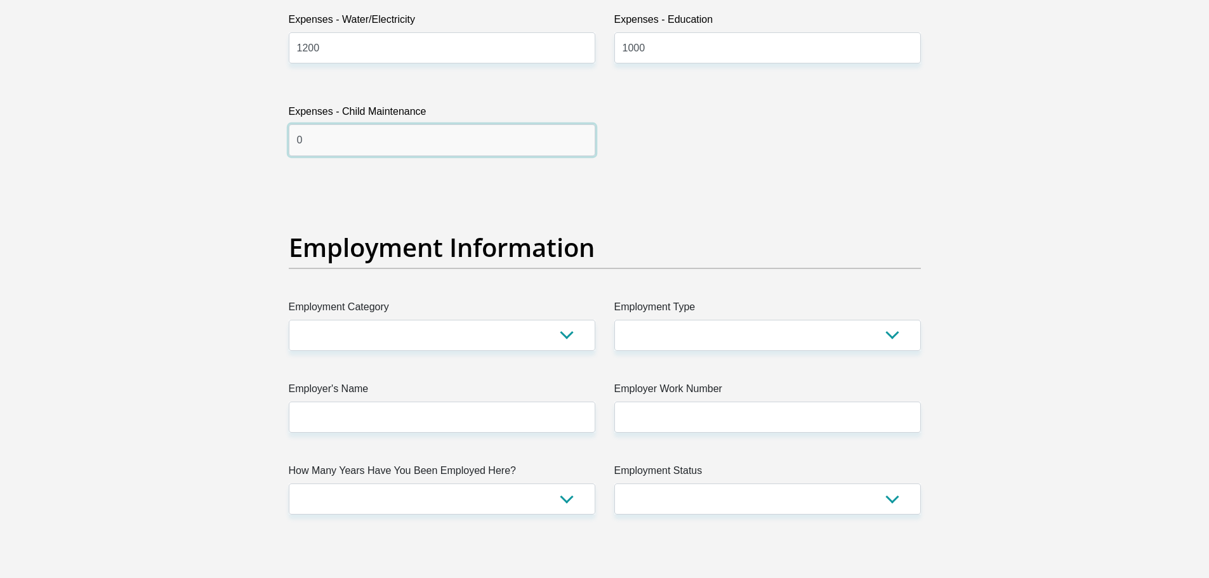
scroll to position [2158, 0]
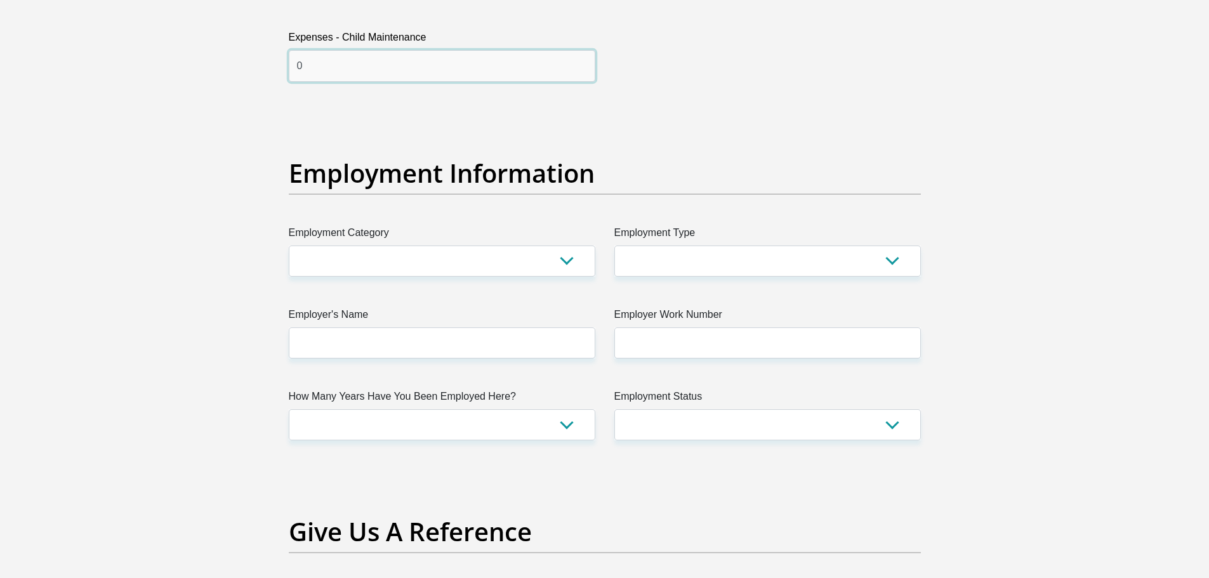
type input "0"
click at [484, 258] on select "AGRICULTURE ALCOHOL & TOBACCO CONSTRUCTION MATERIALS METALLURGY EQUIPMENT FOR R…" at bounding box center [442, 261] width 307 height 31
click at [800, 66] on div "Title Mr Ms Mrs Dr Other First Name Geraldine Surname Botha ID Number 950313001…" at bounding box center [604, 106] width 651 height 4131
click at [553, 256] on select "AGRICULTURE ALCOHOL & TOBACCO CONSTRUCTION MATERIALS METALLURGY EQUIPMENT FOR R…" at bounding box center [442, 261] width 307 height 31
select select "75"
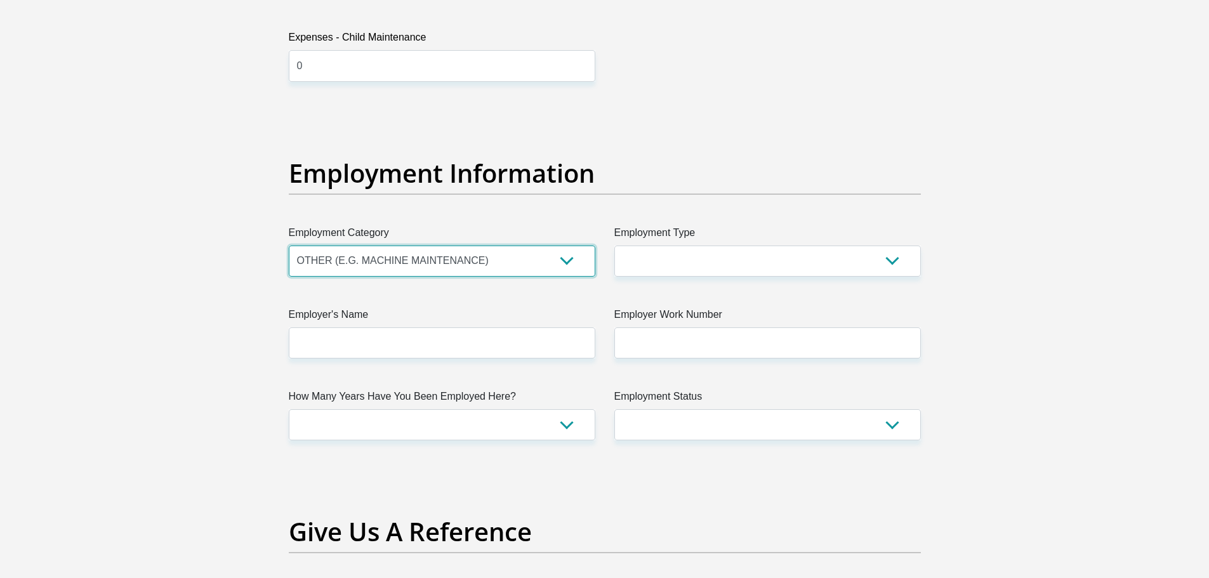
click at [289, 246] on select "AGRICULTURE ALCOHOL & TOBACCO CONSTRUCTION MATERIALS METALLURGY EQUIPMENT FOR R…" at bounding box center [442, 261] width 307 height 31
click at [648, 249] on select "College/Lecturer Craft Seller Creative Driver Executive Farmer Forces - Non Com…" at bounding box center [768, 261] width 307 height 31
drag, startPoint x: 1191, startPoint y: 189, endPoint x: 1174, endPoint y: 194, distance: 17.3
click at [1188, 191] on section "Personal Details Title Mr Ms Mrs Dr Other First Name Geraldine Surname Botha ID…" at bounding box center [604, 109] width 1209 height 4425
click at [855, 258] on select "College/Lecturer Craft Seller Creative Driver Executive Farmer Forces - Non Com…" at bounding box center [768, 261] width 307 height 31
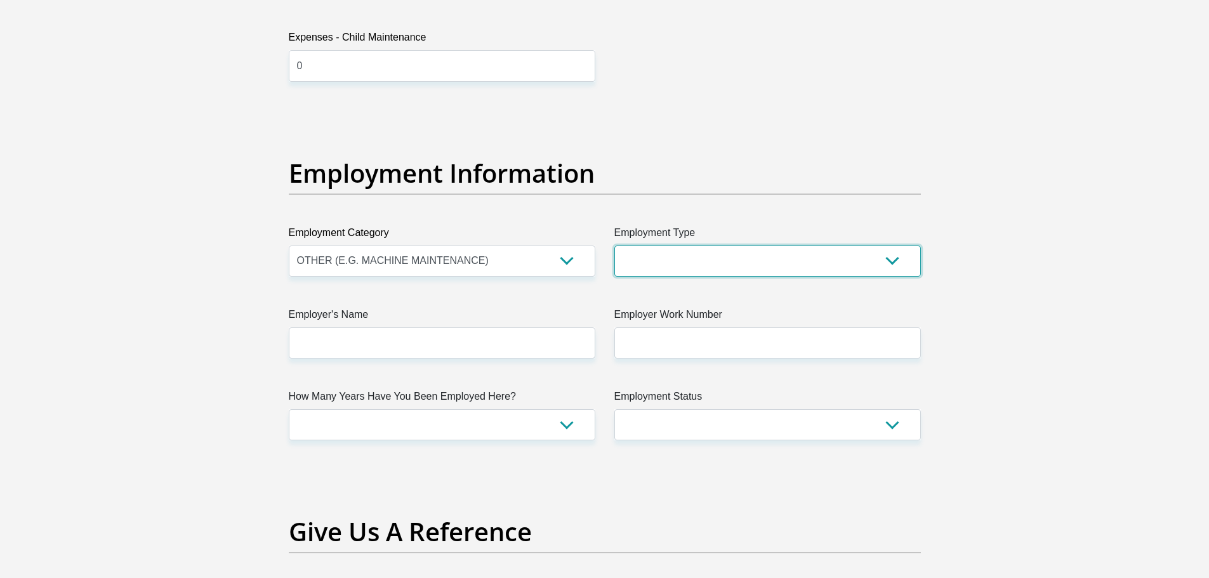
select select "Social Worker"
click at [615, 246] on select "College/Lecturer Craft Seller Creative Driver Executive Farmer Forces - Non Com…" at bounding box center [768, 261] width 307 height 31
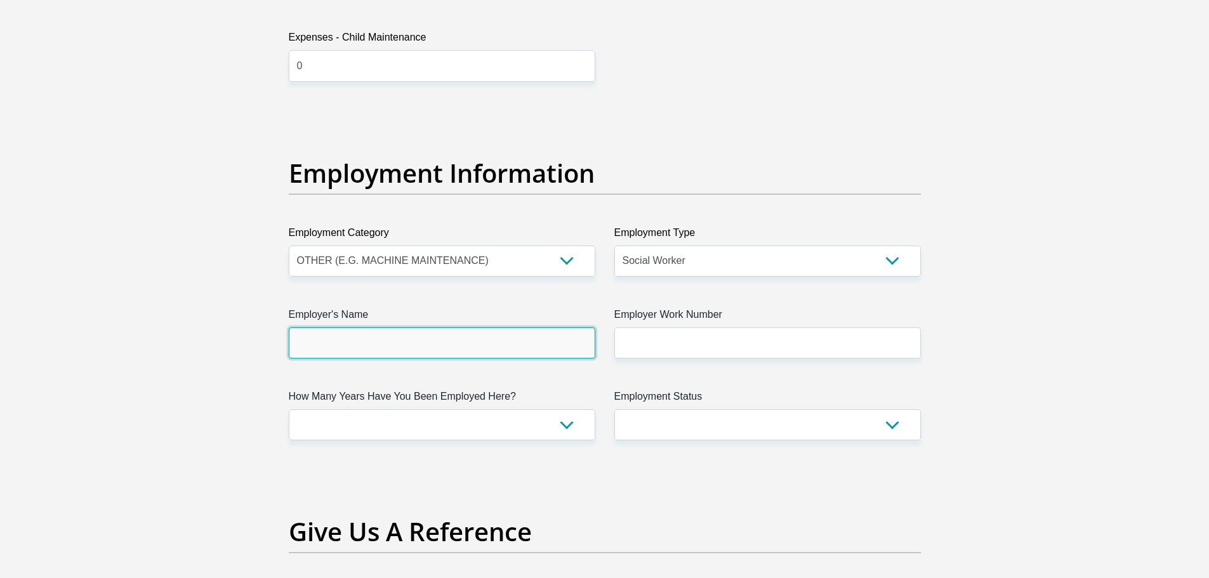
click at [543, 338] on input "Employer's Name" at bounding box center [442, 343] width 307 height 31
type input "drmpumi"
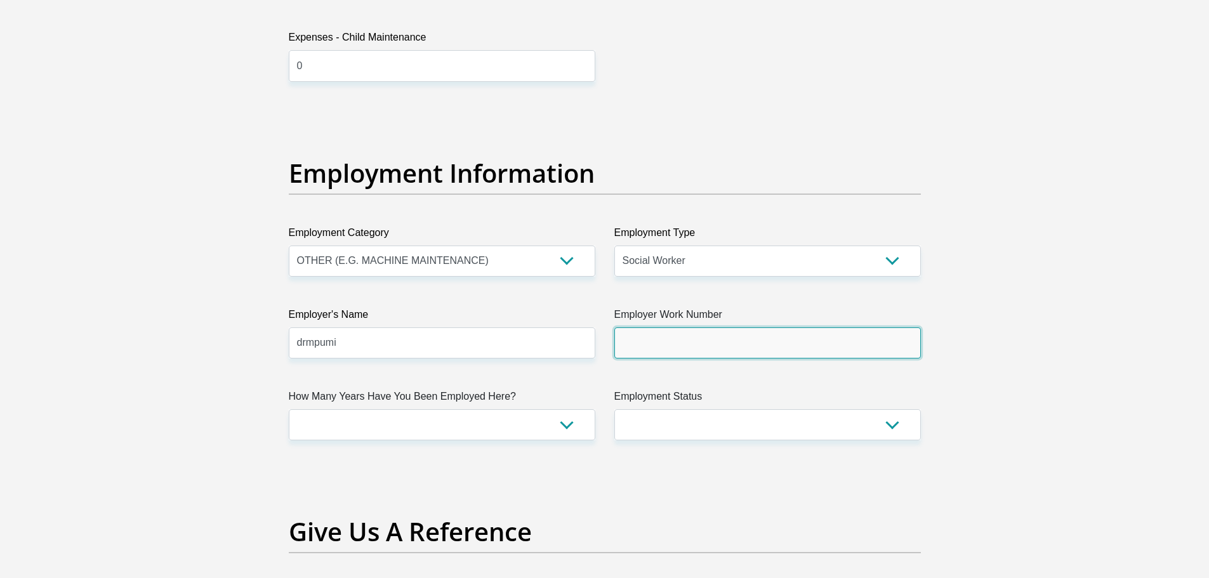
click at [653, 341] on input "Employer Work Number" at bounding box center [768, 343] width 307 height 31
type input "0764978886"
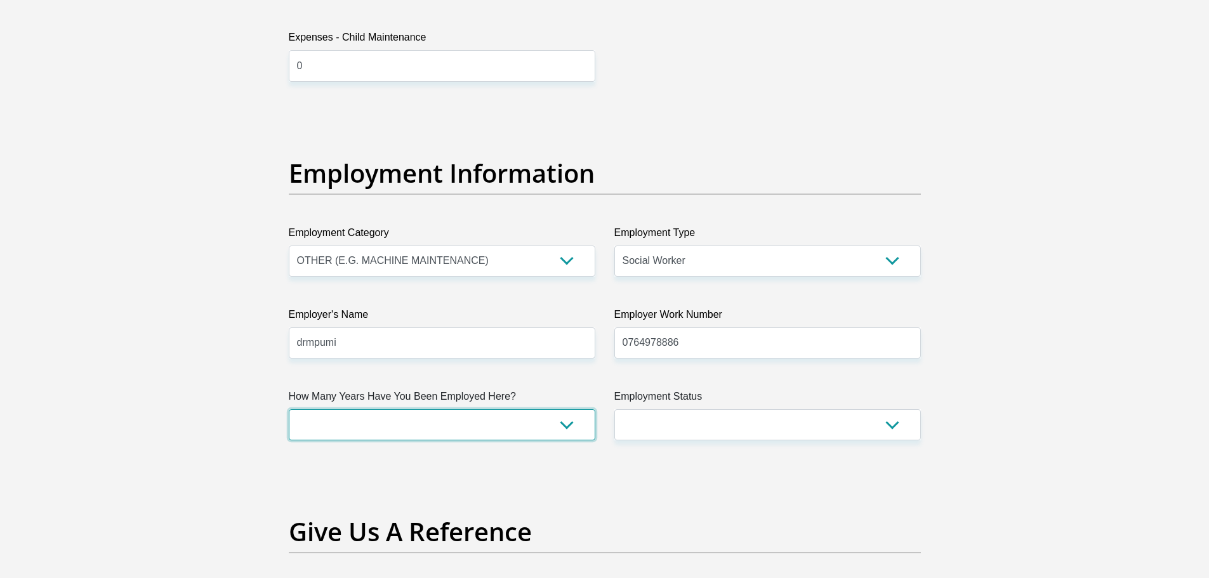
click at [575, 427] on select "less than 1 year 1-3 years 3-5 years 5+ years" at bounding box center [442, 424] width 307 height 31
select select "48"
click at [289, 409] on select "less than 1 year 1-3 years 3-5 years 5+ years" at bounding box center [442, 424] width 307 height 31
click at [695, 423] on select "Permanent/Full-time Part-time/Casual Contract Worker Self-Employed Housewife Re…" at bounding box center [768, 424] width 307 height 31
select select "1"
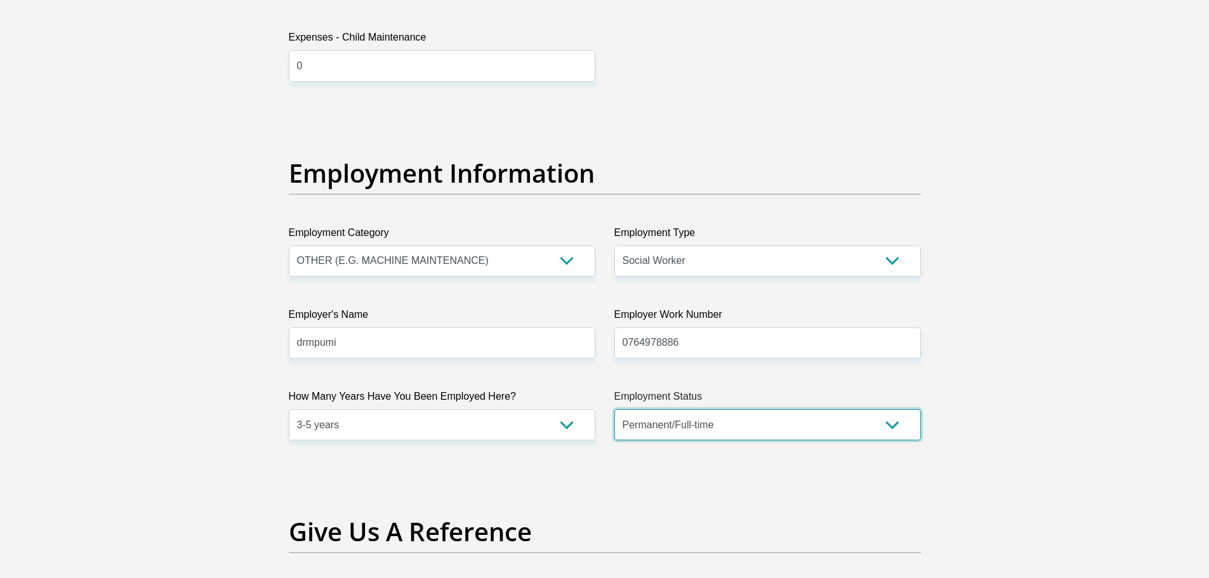
click at [615, 409] on select "Permanent/Full-time Part-time/Casual Contract Worker Self-Employed Housewife Re…" at bounding box center [768, 424] width 307 height 31
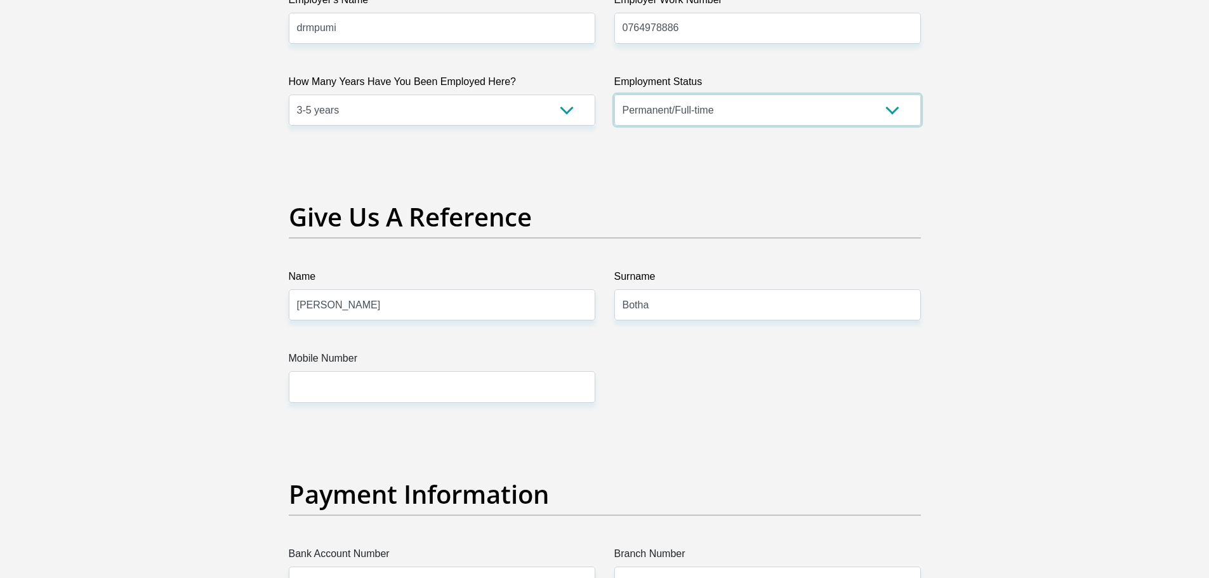
scroll to position [2476, 0]
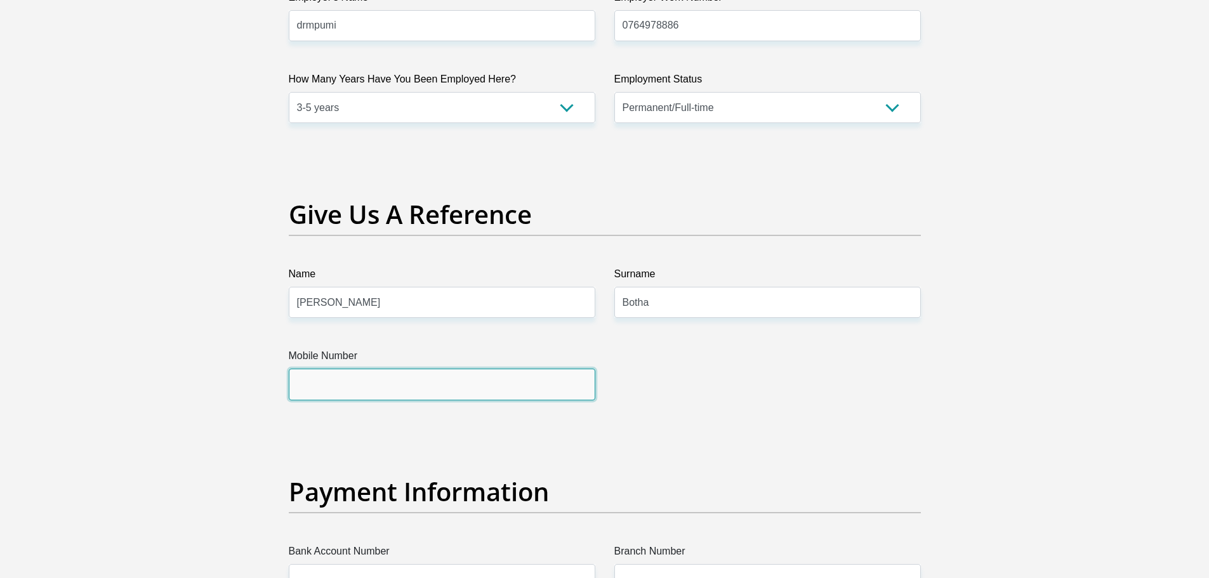
click at [518, 387] on input "Mobile Number" at bounding box center [442, 384] width 307 height 31
type input "0764978886"
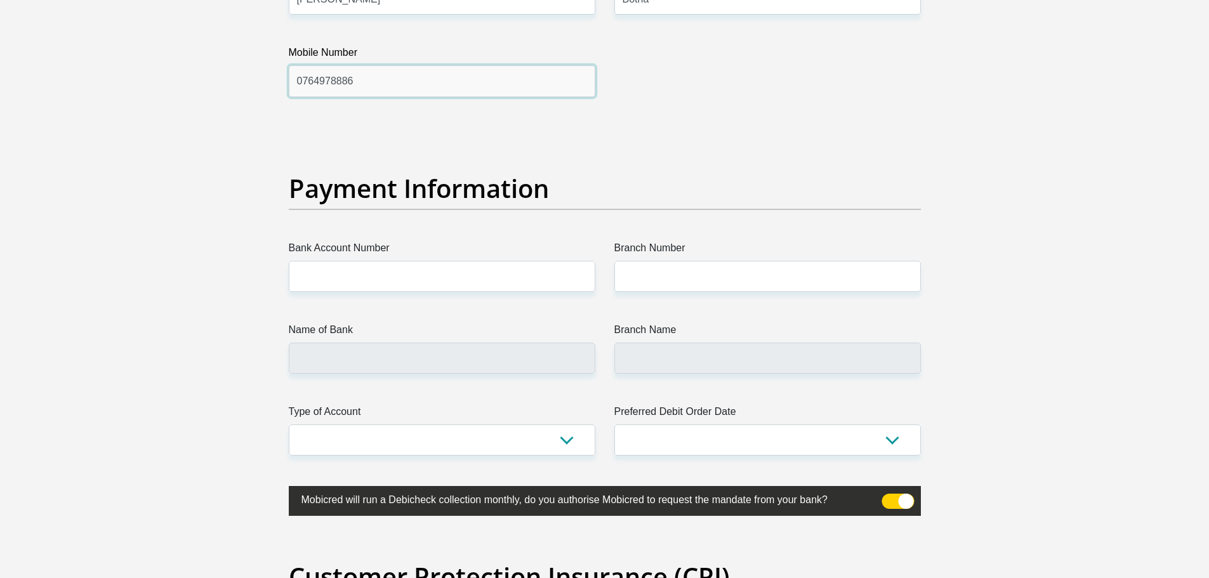
scroll to position [2793, 0]
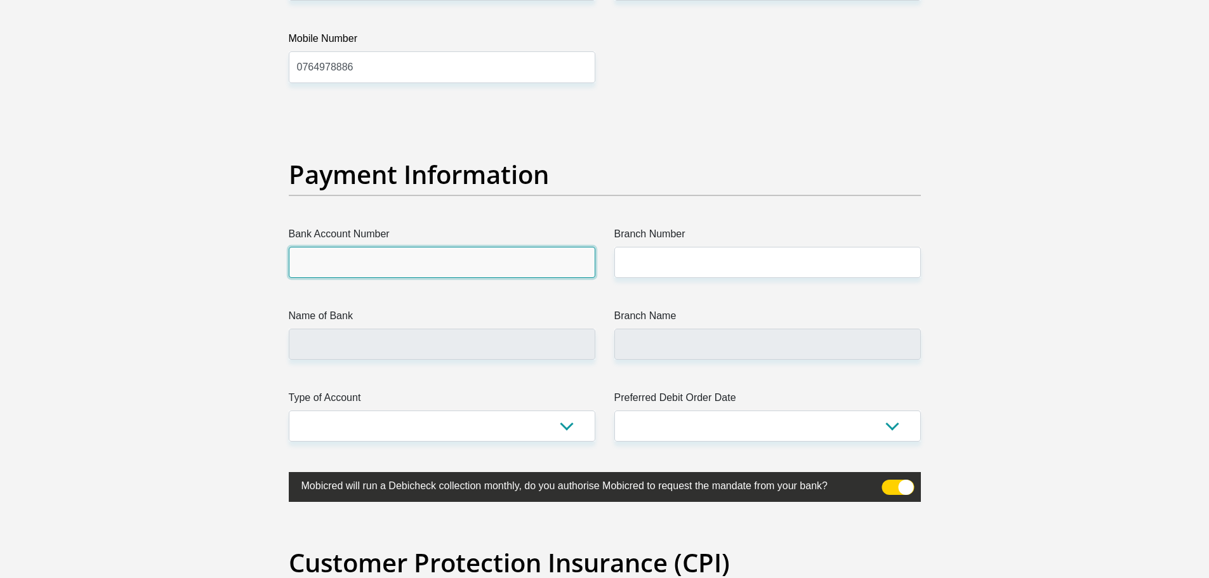
click at [475, 265] on input "Bank Account Number" at bounding box center [442, 262] width 307 height 31
click at [462, 264] on input "Bank Account Number" at bounding box center [442, 262] width 307 height 31
type input "1767357913"
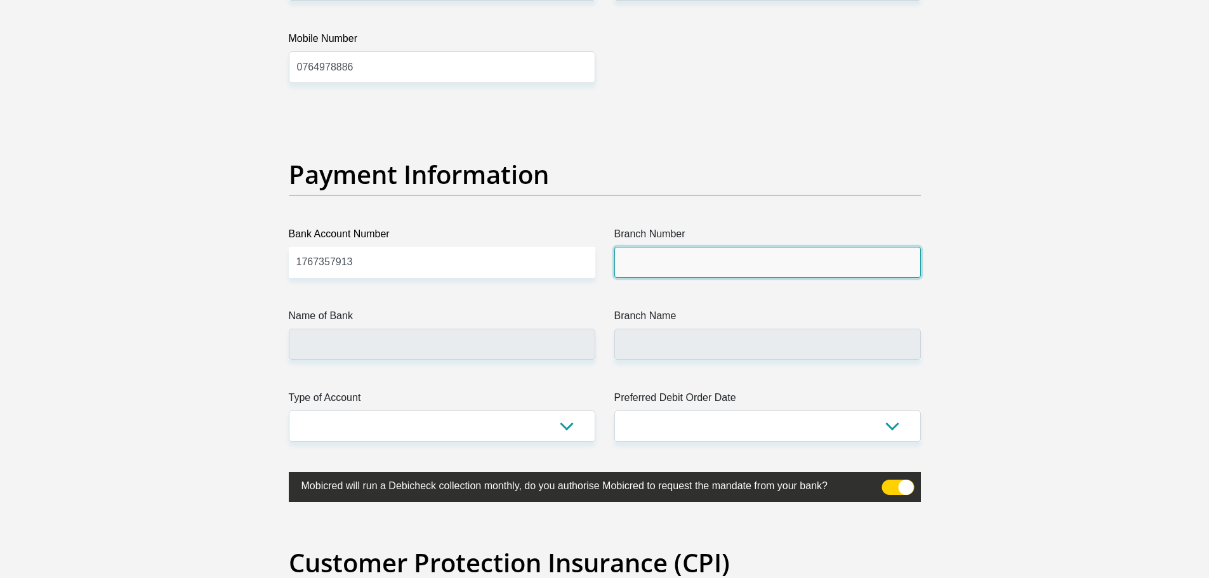
click at [687, 257] on input "Branch Number" at bounding box center [768, 262] width 307 height 31
type input "470010"
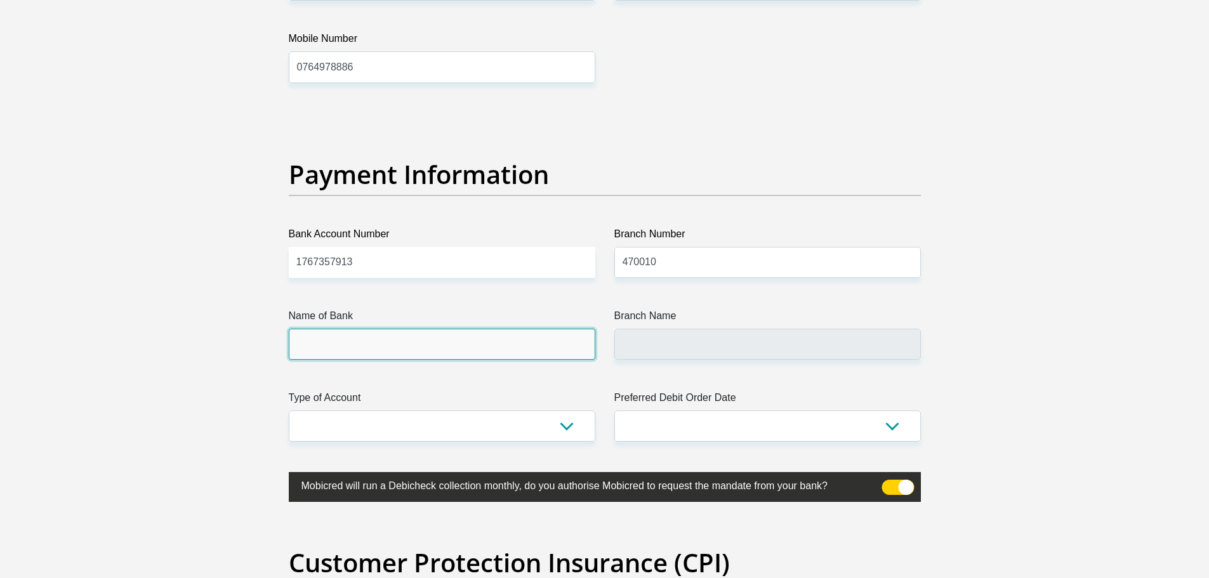
click at [412, 333] on input "Name of Bank" at bounding box center [442, 344] width 307 height 31
type input "CAPITEC BANK LIMITED"
type input "CAPITEC BANK CPC"
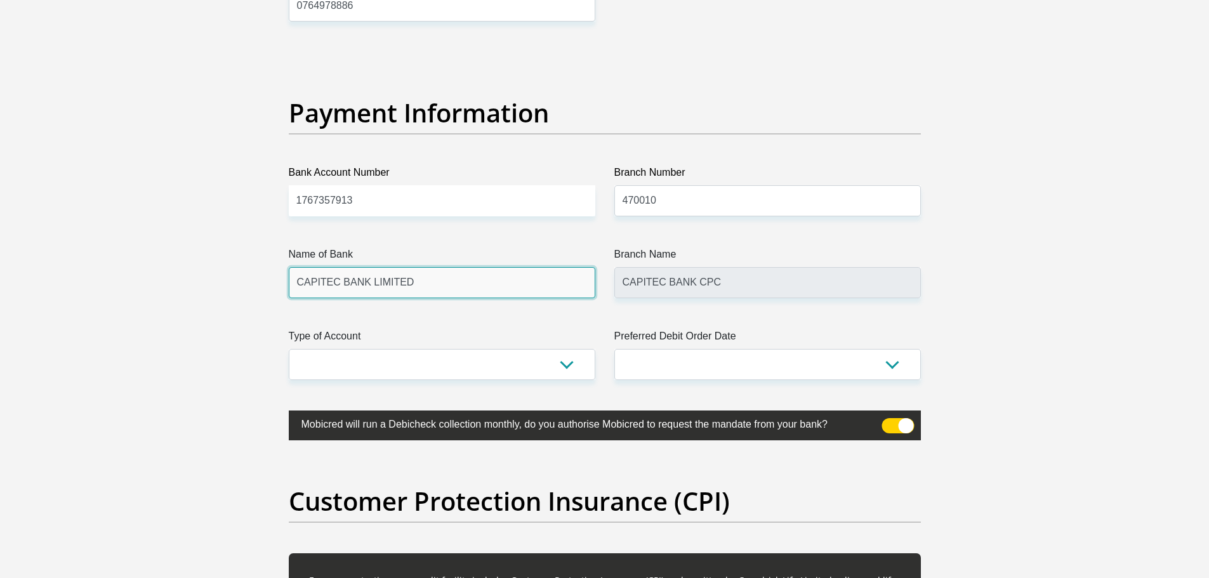
scroll to position [2857, 0]
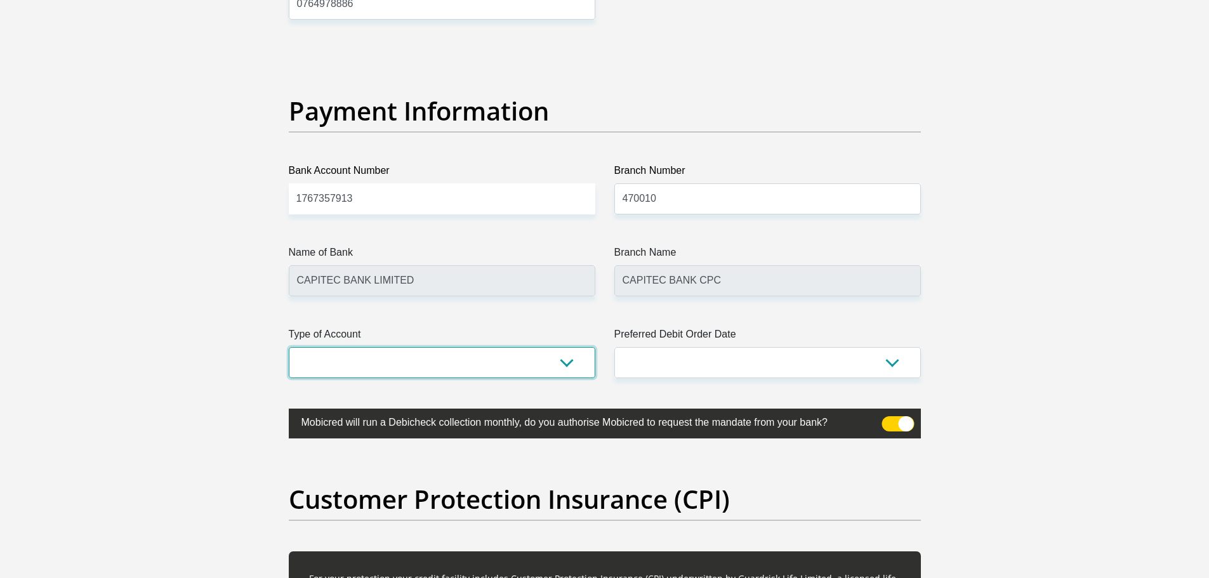
click at [559, 362] on select "Cheque Savings" at bounding box center [442, 362] width 307 height 31
select select "SAV"
click at [289, 347] on select "Cheque Savings" at bounding box center [442, 362] width 307 height 31
click at [639, 366] on select "1st 2nd 3rd 4th 5th 7th 18th 19th 20th 21st 22nd 23rd 24th 25th 26th 27th 28th …" at bounding box center [768, 362] width 307 height 31
select select "30"
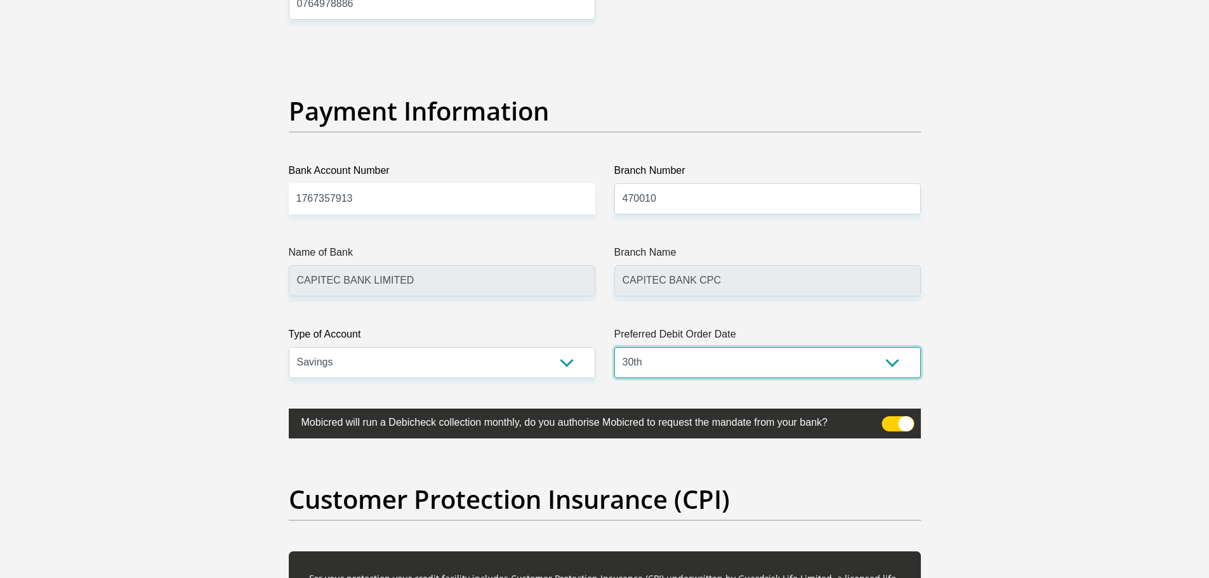
click at [615, 347] on select "1st 2nd 3rd 4th 5th 7th 18th 19th 20th 21st 22nd 23rd 24th 25th 26th 27th 28th …" at bounding box center [768, 362] width 307 height 31
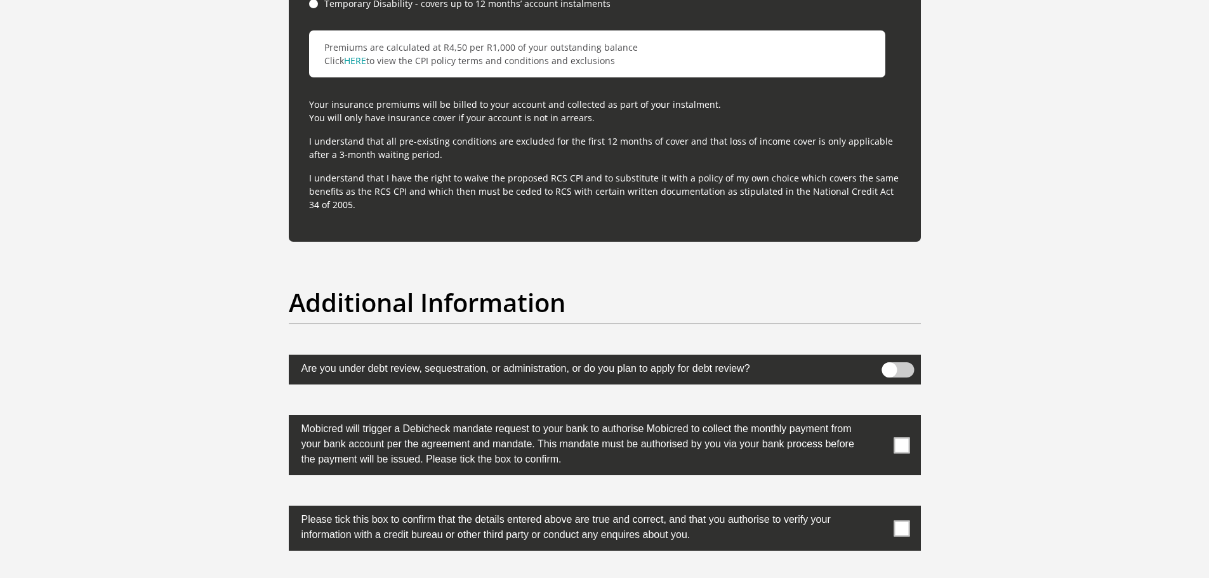
scroll to position [3746, 0]
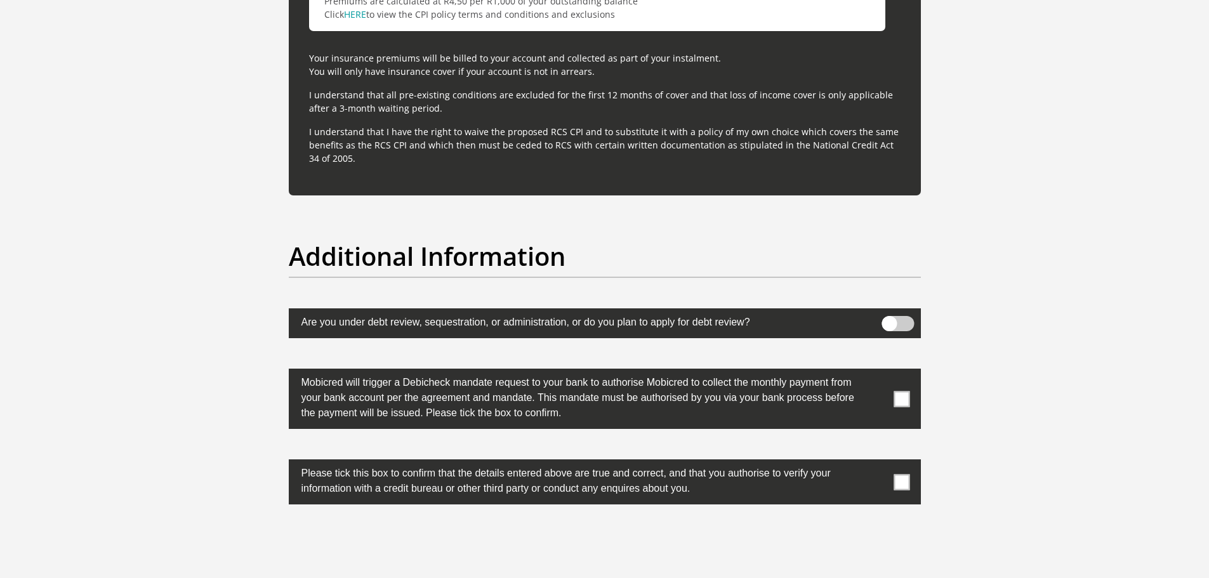
click at [893, 322] on span at bounding box center [898, 323] width 32 height 15
click at [889, 319] on input "checkbox" at bounding box center [889, 319] width 0 height 0
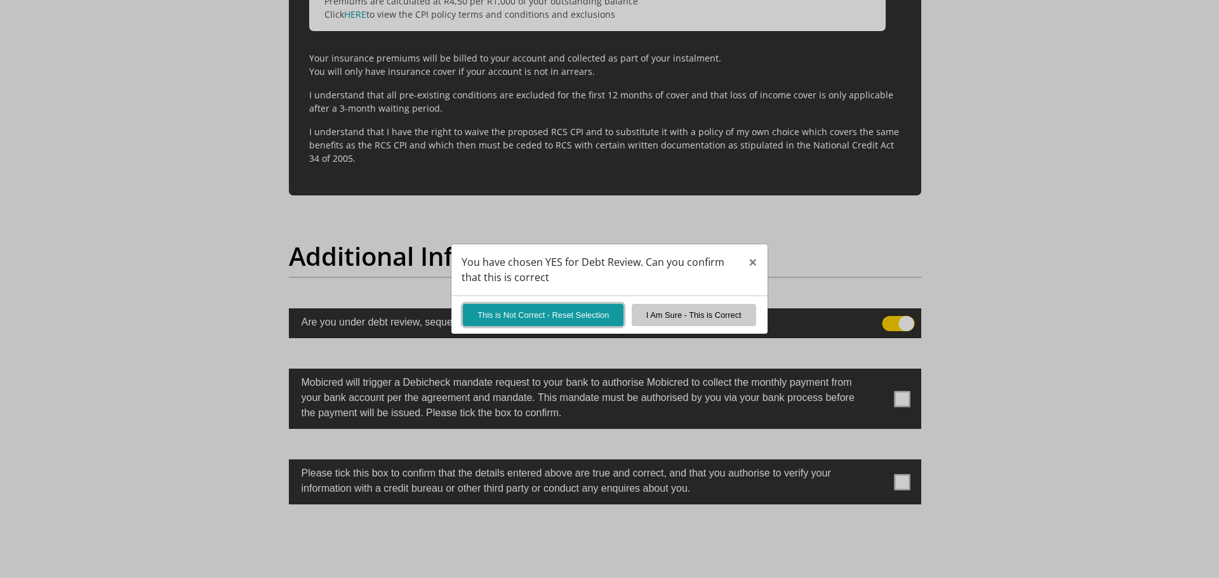
click at [561, 319] on button "This is Not Correct - Reset Selection" at bounding box center [543, 315] width 161 height 22
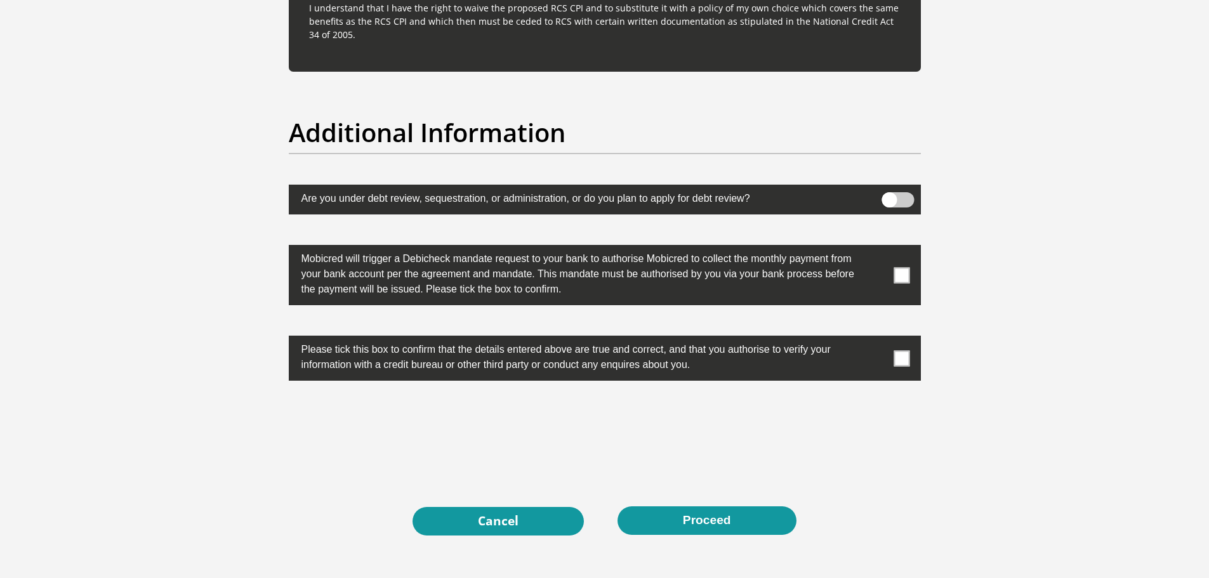
scroll to position [3873, 0]
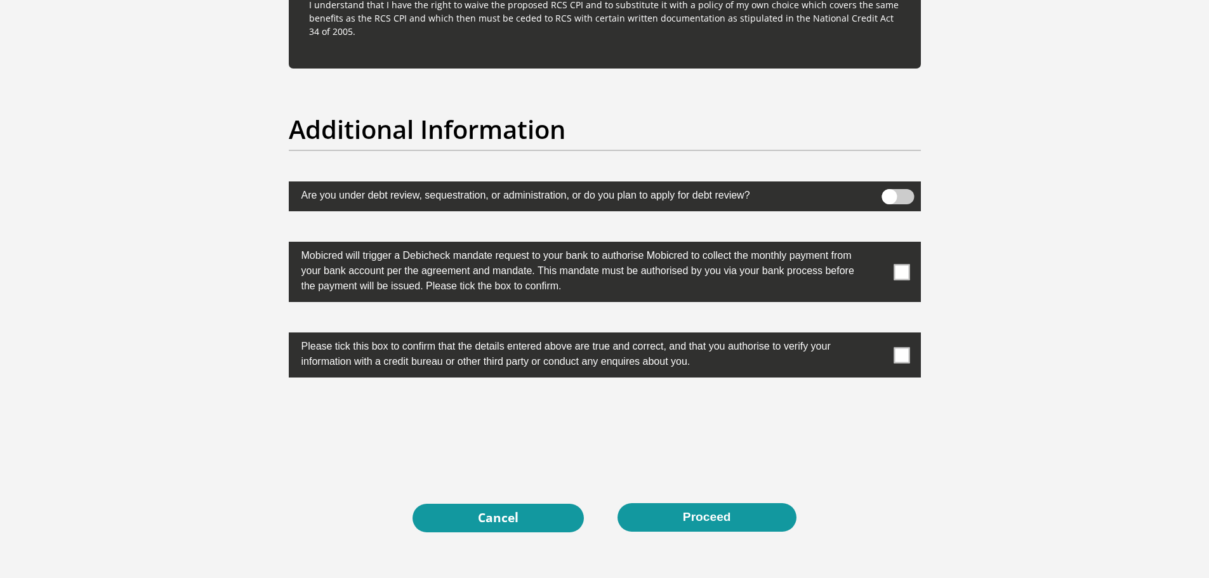
click at [900, 272] on span at bounding box center [902, 272] width 16 height 16
click at [877, 245] on input "checkbox" at bounding box center [877, 245] width 0 height 0
click at [900, 358] on span at bounding box center [902, 355] width 16 height 16
click at [877, 336] on input "checkbox" at bounding box center [877, 336] width 0 height 0
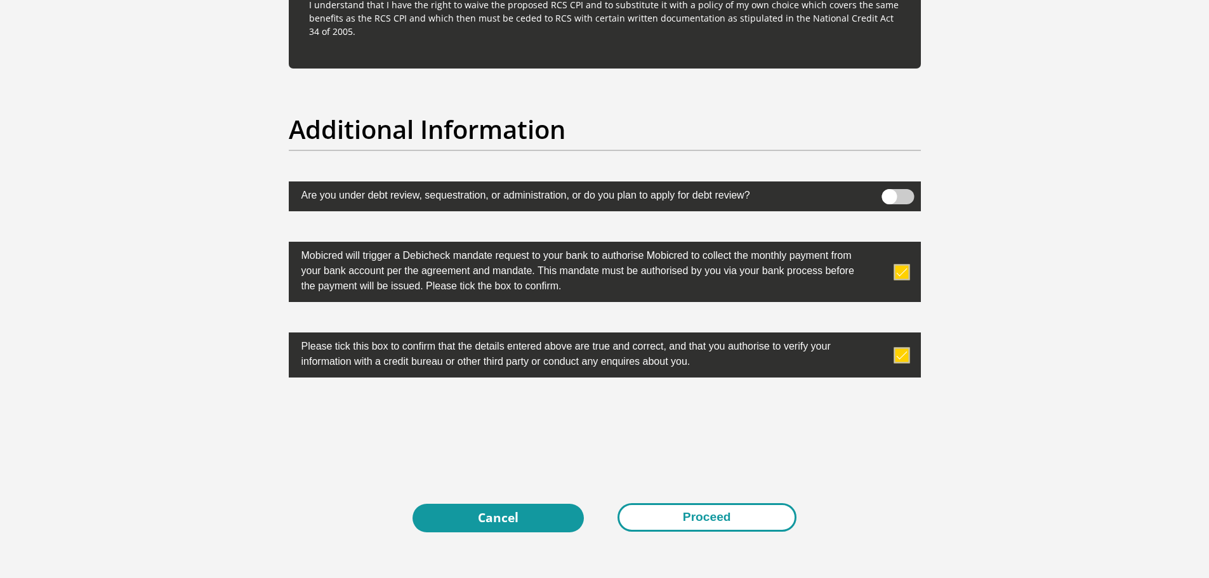
click at [757, 516] on button "Proceed" at bounding box center [707, 517] width 179 height 29
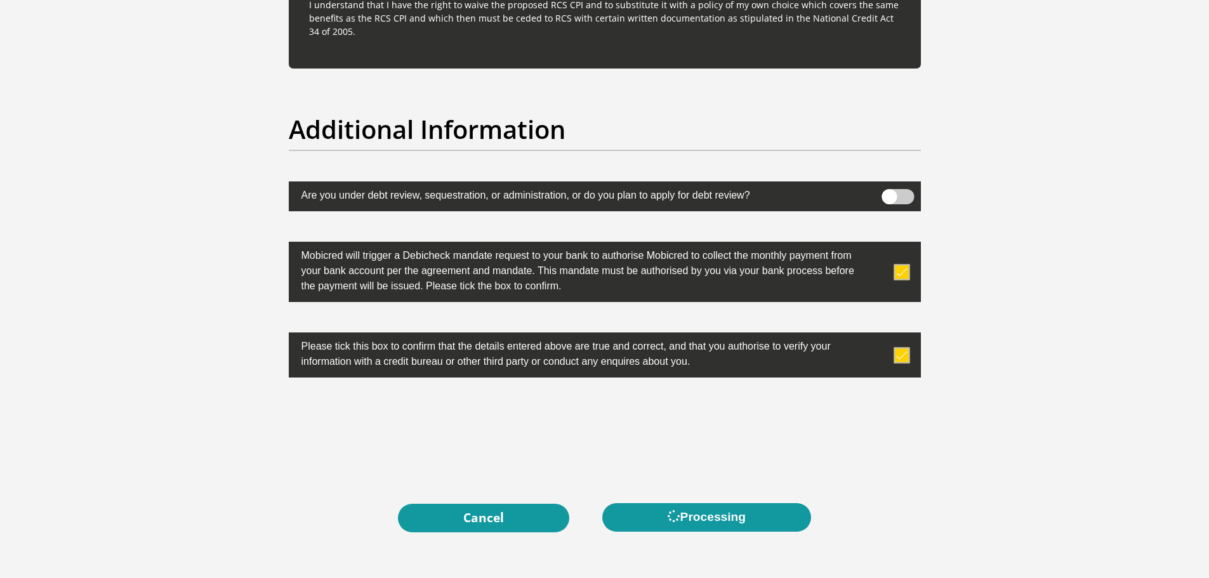
scroll to position [0, 0]
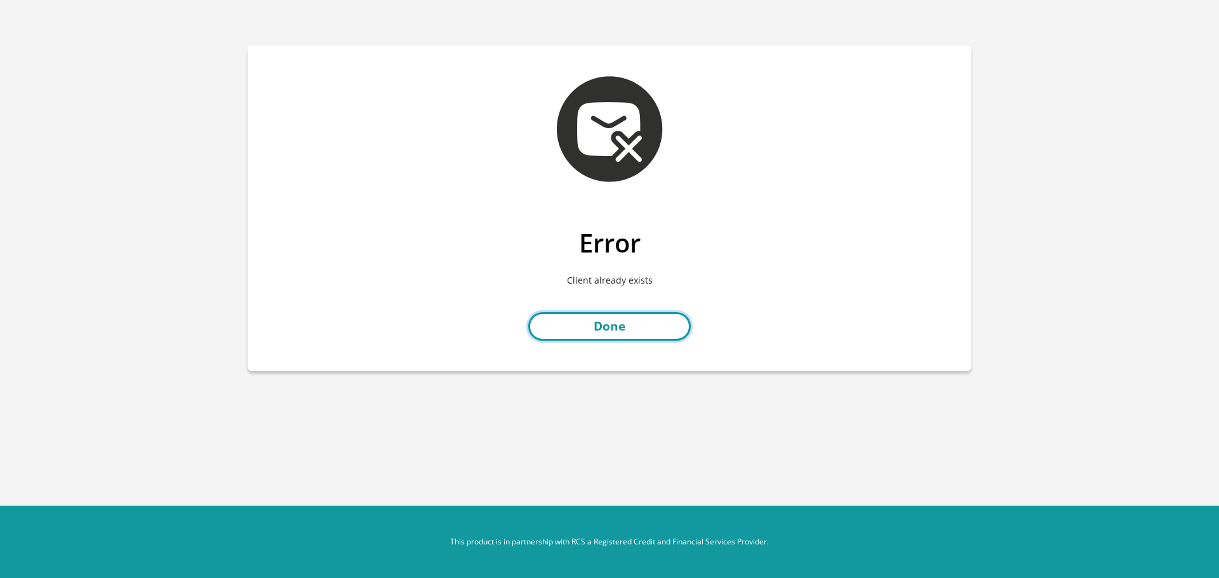
click at [608, 331] on link "Done" at bounding box center [609, 326] width 163 height 29
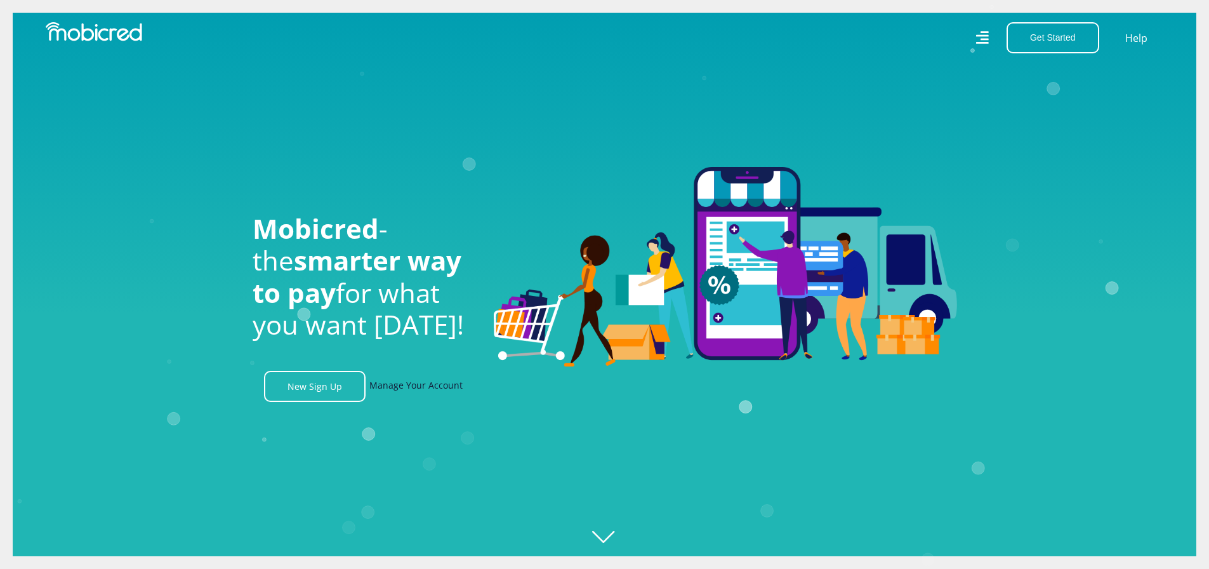
click at [437, 386] on link "Manage Your Account" at bounding box center [415, 386] width 93 height 31
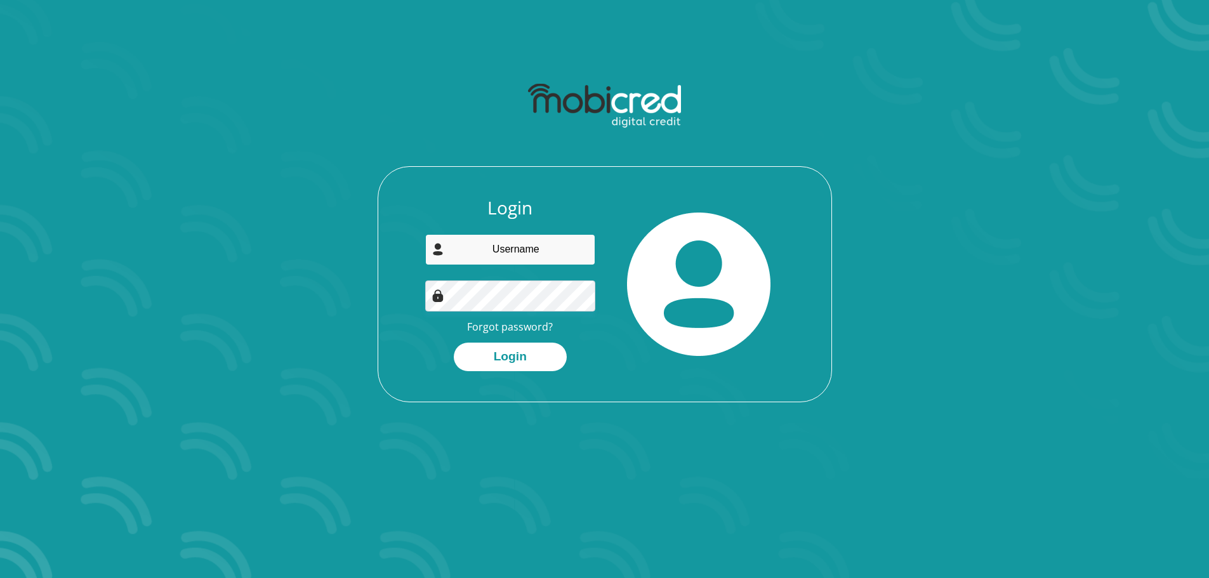
click at [535, 244] on input "email" at bounding box center [510, 249] width 170 height 31
click at [540, 249] on input "email" at bounding box center [510, 249] width 170 height 31
click at [643, 112] on img at bounding box center [604, 106] width 153 height 44
